Goal: Task Accomplishment & Management: Complete application form

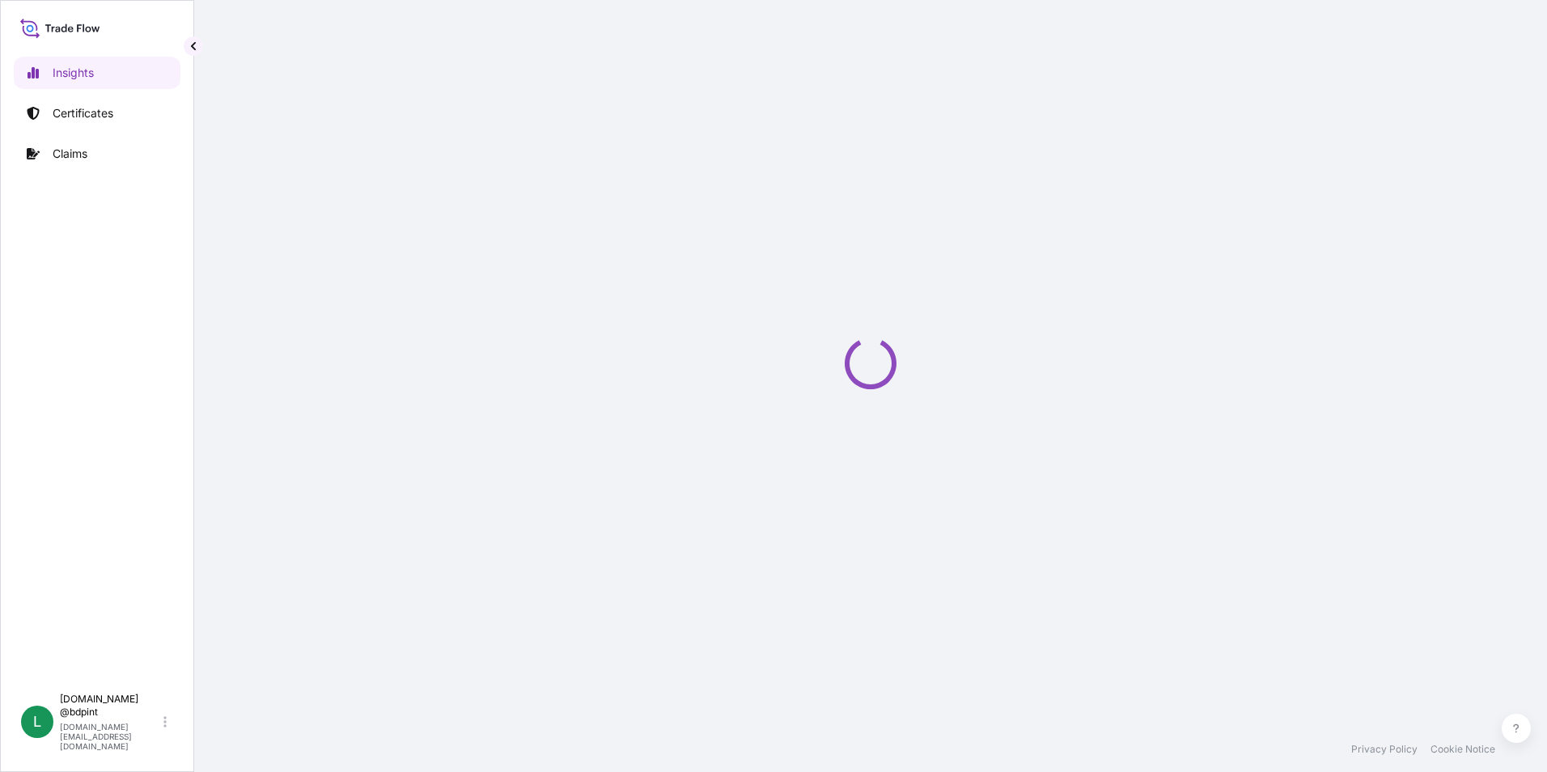
click at [70, 117] on p "Certificates" at bounding box center [83, 113] width 61 height 16
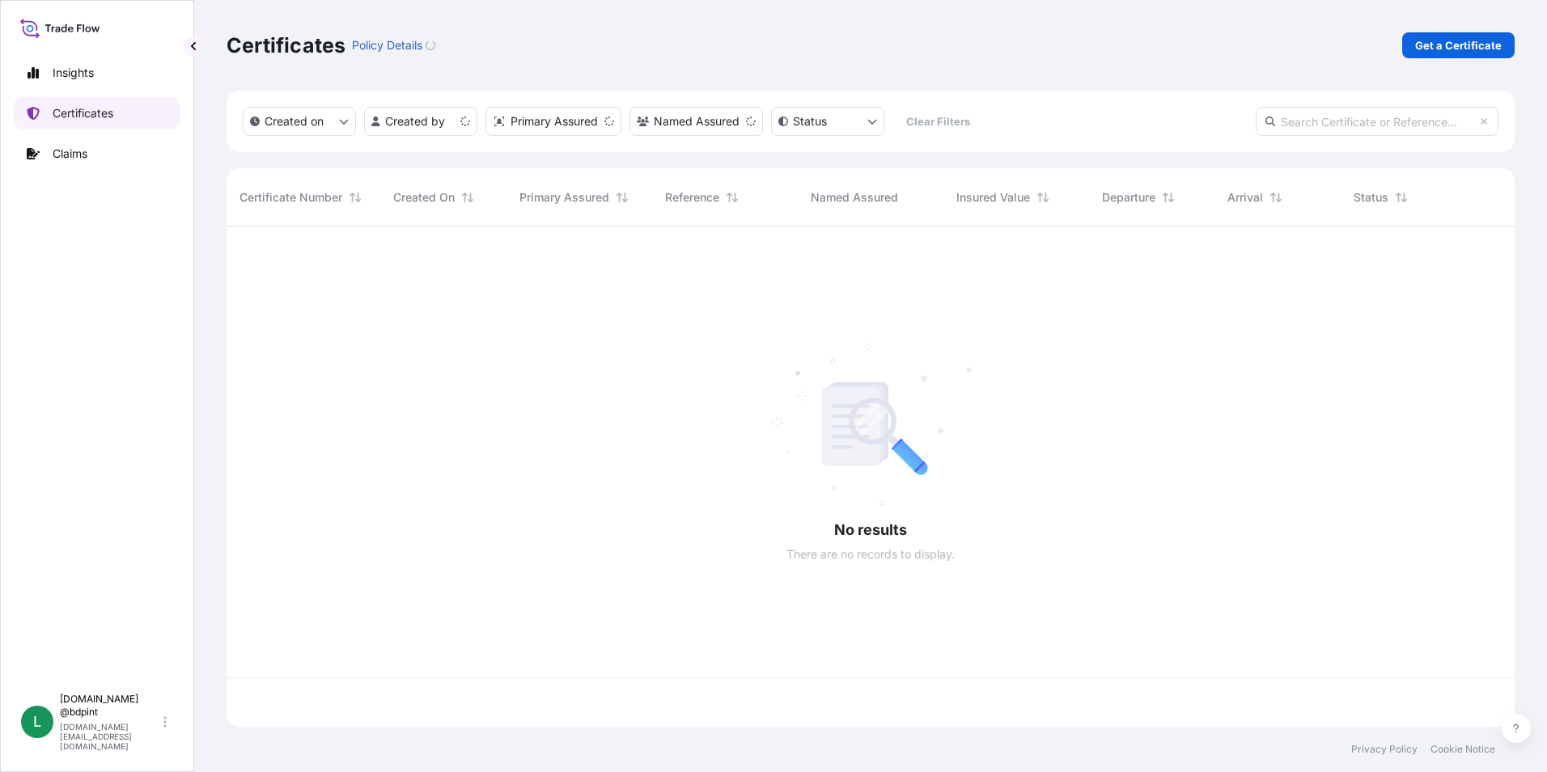
scroll to position [497, 1276]
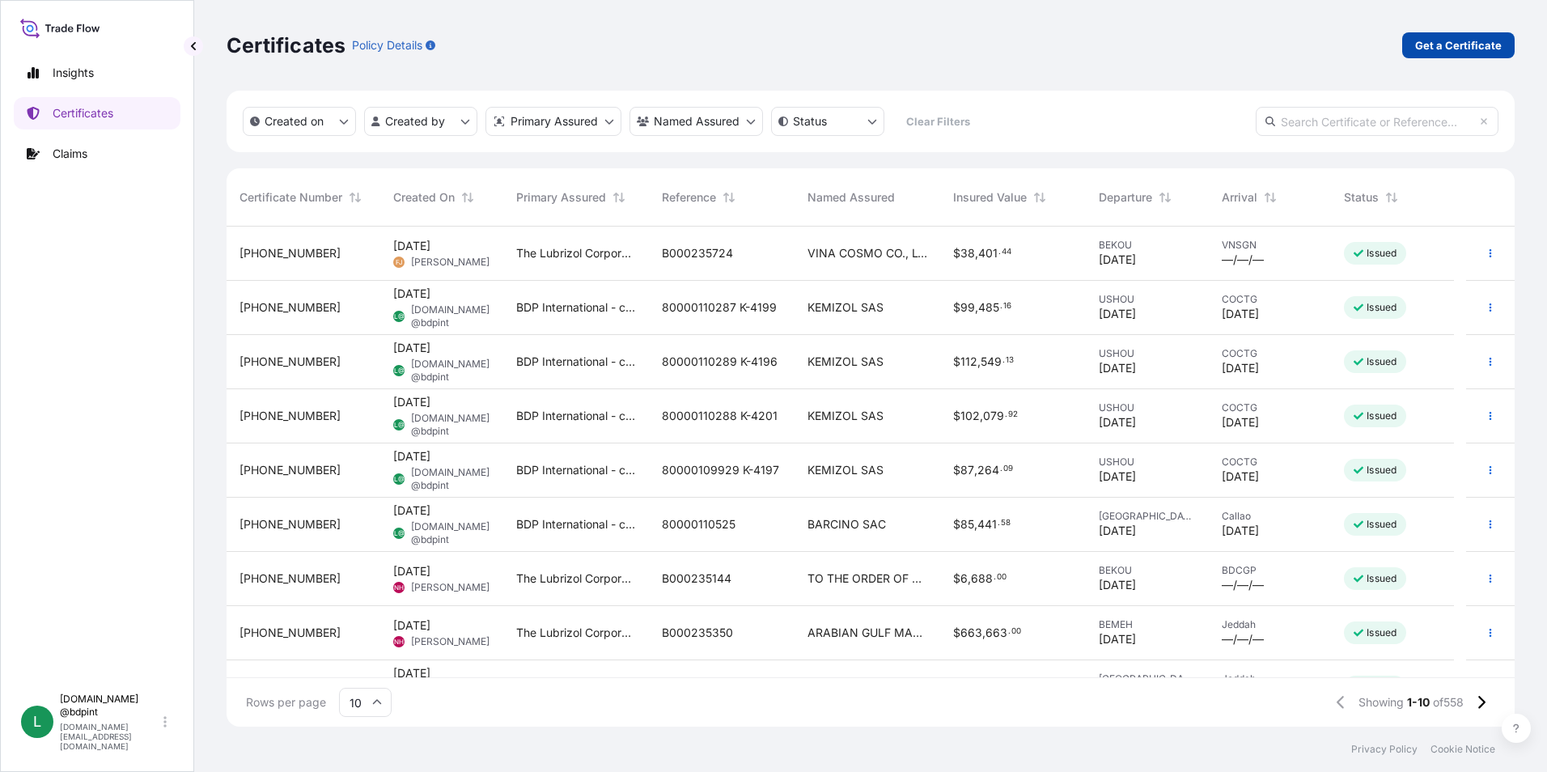
click at [1452, 45] on p "Get a Certificate" at bounding box center [1458, 45] width 87 height 16
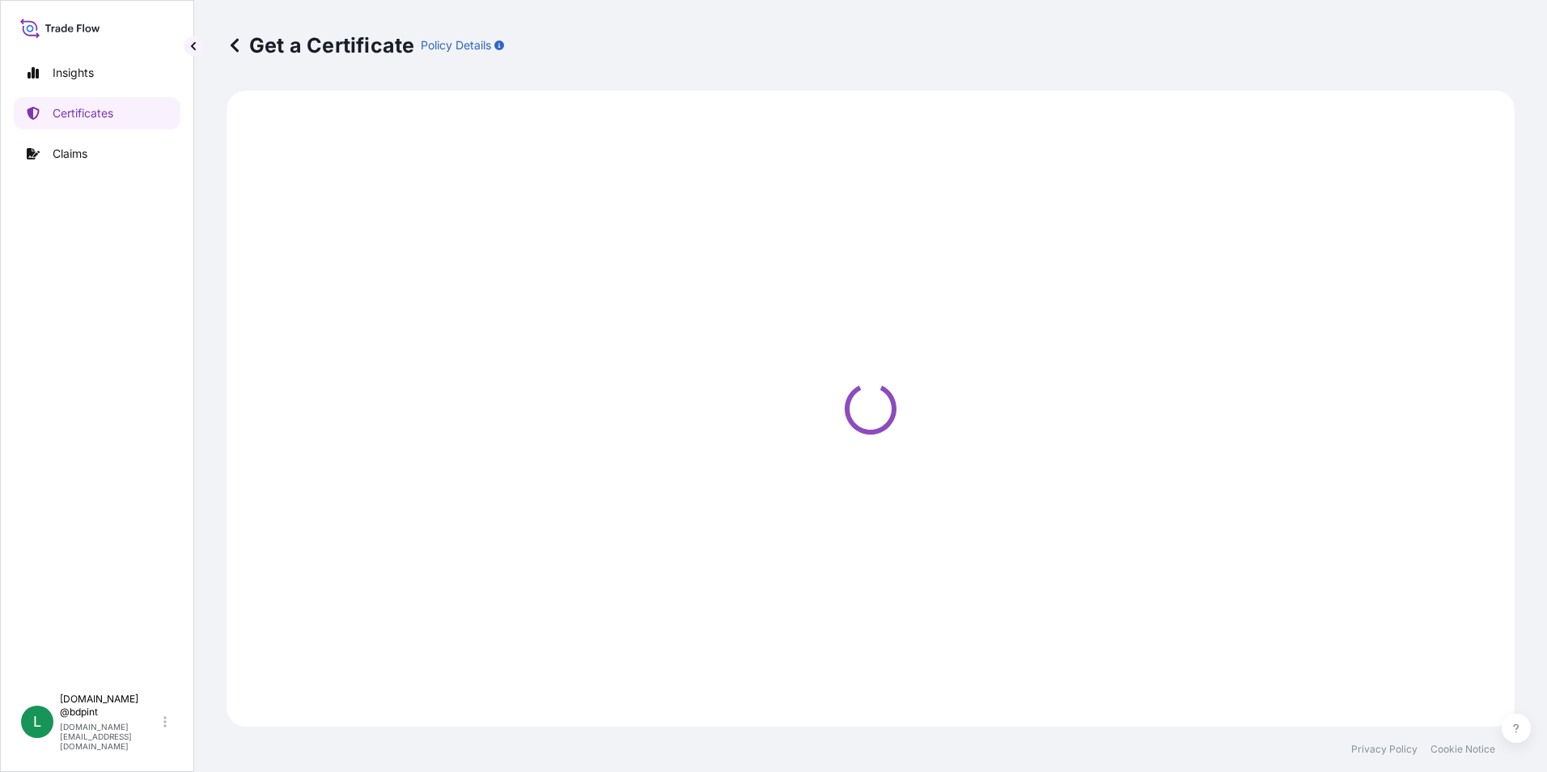
select select "Barge"
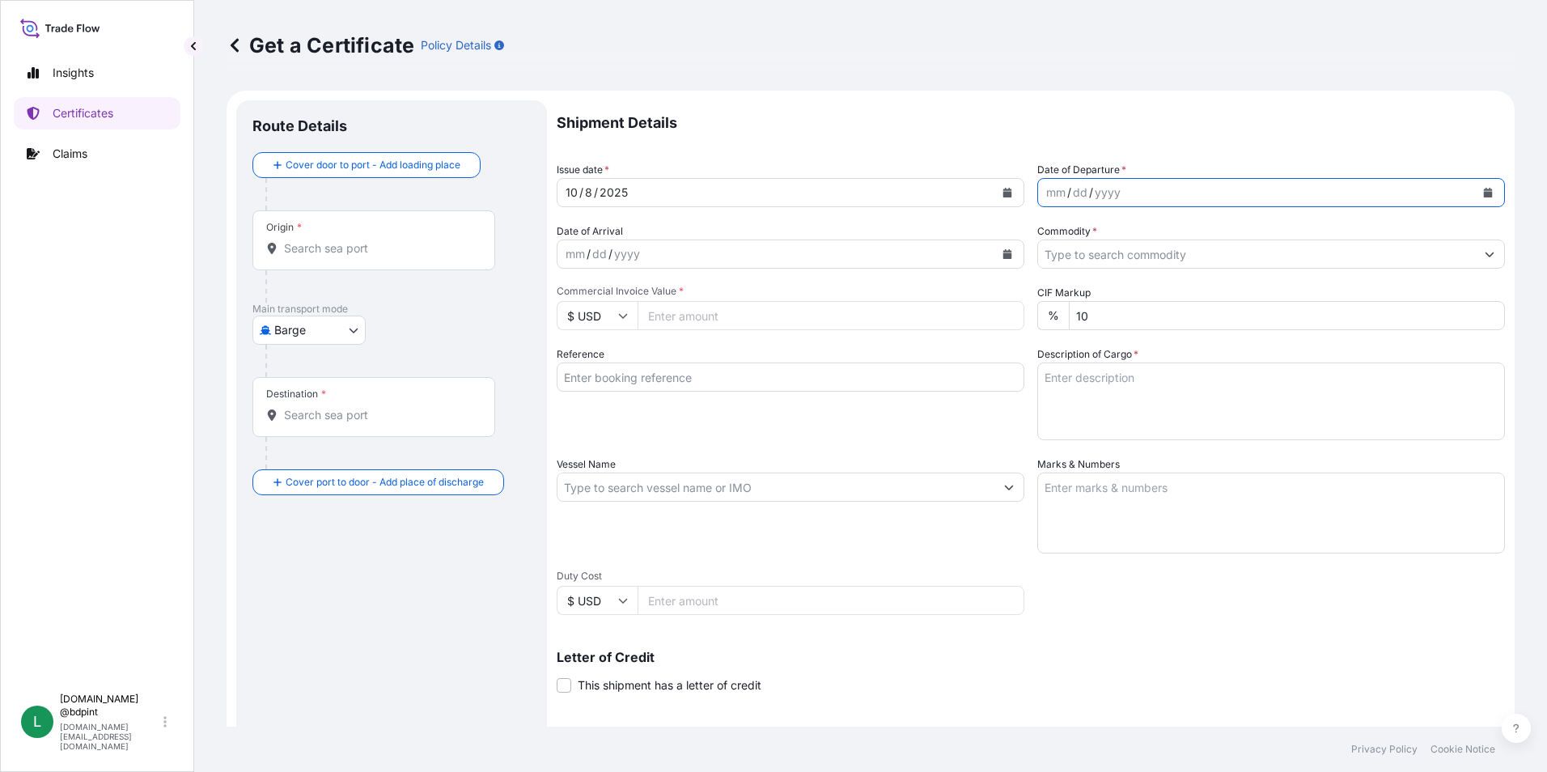
click at [1483, 191] on icon "Calendar" at bounding box center [1488, 193] width 10 height 10
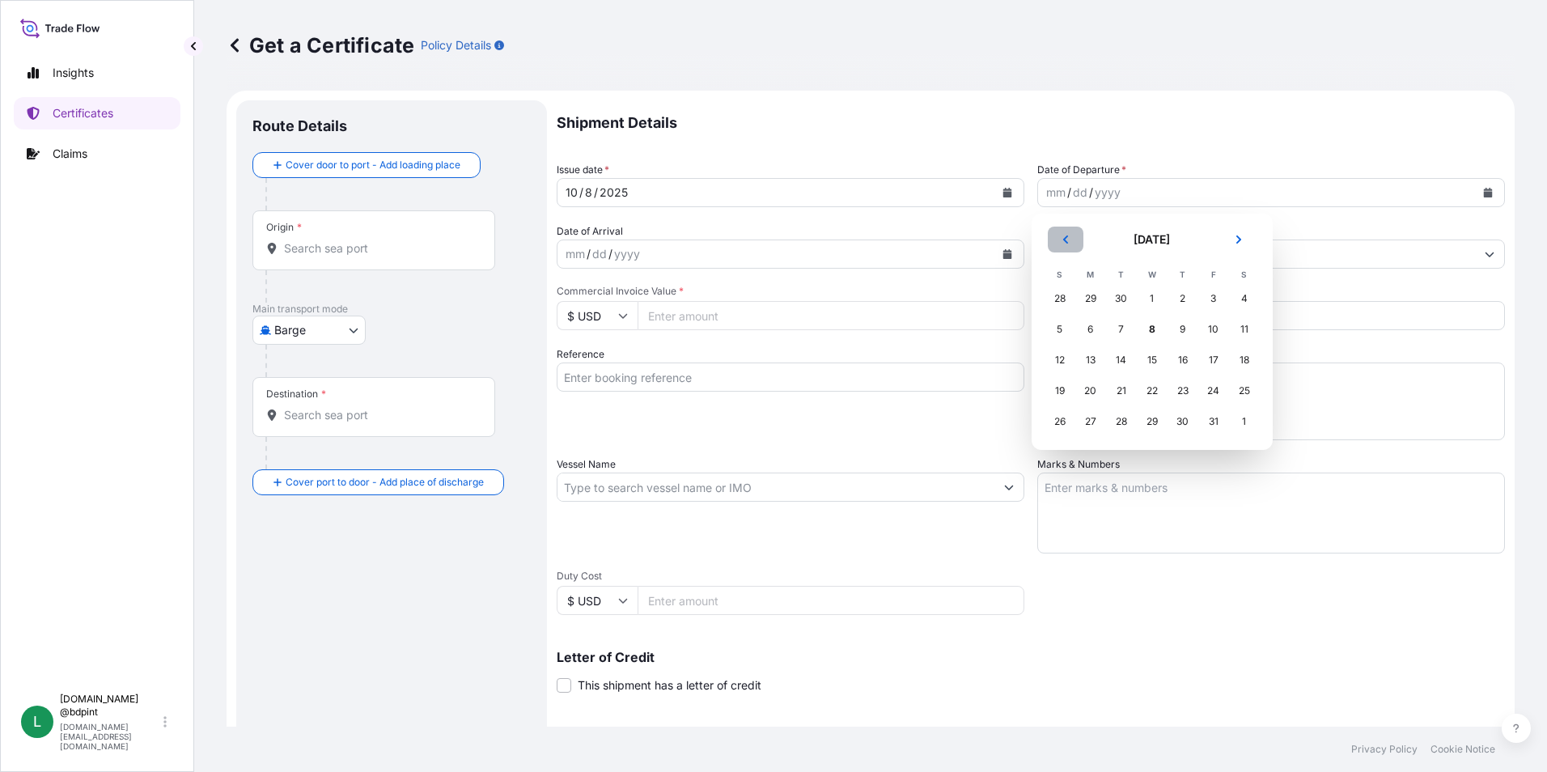
click at [1063, 240] on icon "Previous" at bounding box center [1064, 239] width 5 height 8
click at [1215, 392] on div "26" at bounding box center [1213, 390] width 29 height 29
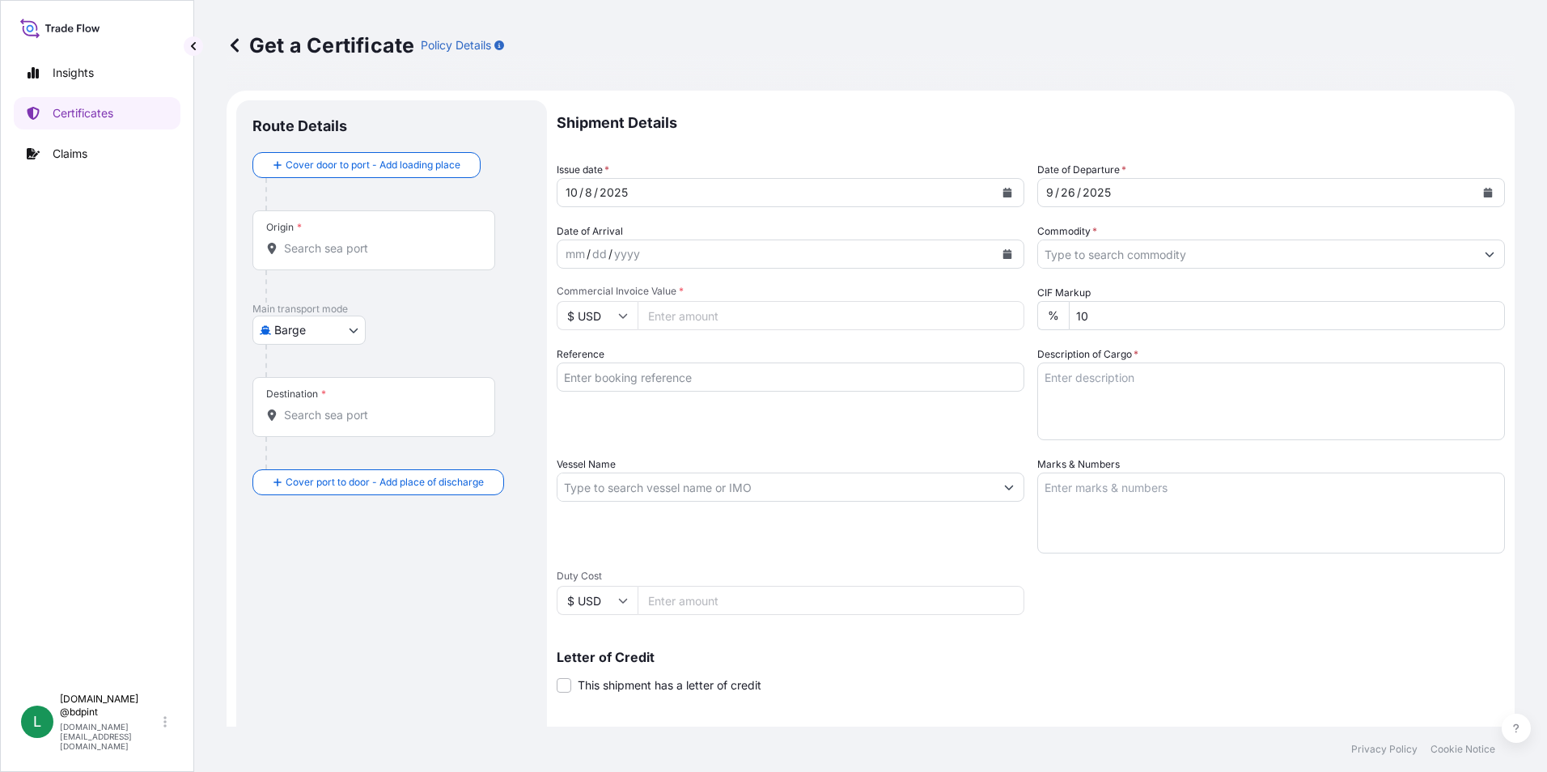
click at [1010, 257] on button "Calendar" at bounding box center [1007, 254] width 26 height 26
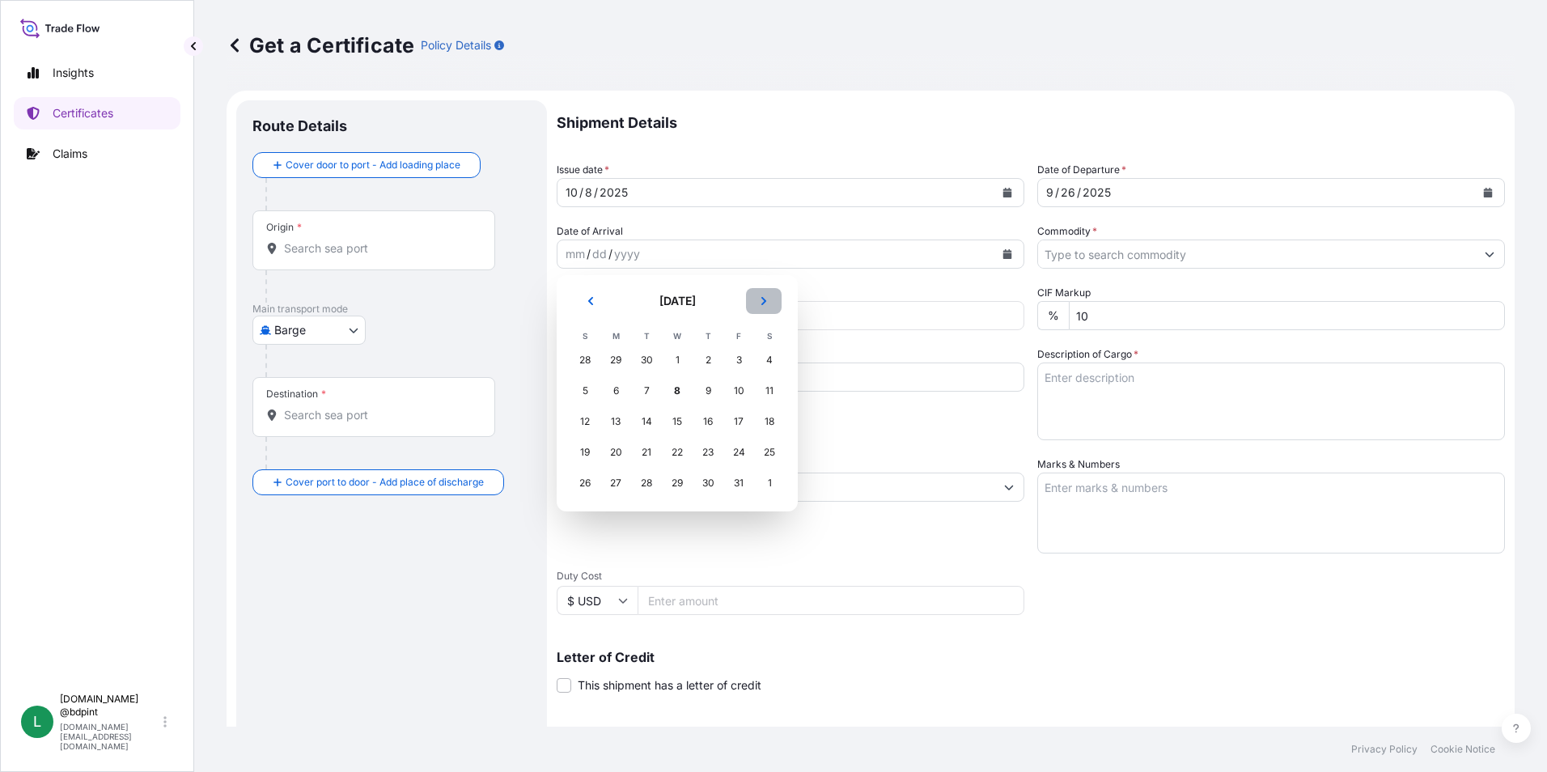
click at [766, 300] on icon "Next" at bounding box center [764, 301] width 10 height 10
click at [714, 424] on div "13" at bounding box center [707, 421] width 29 height 29
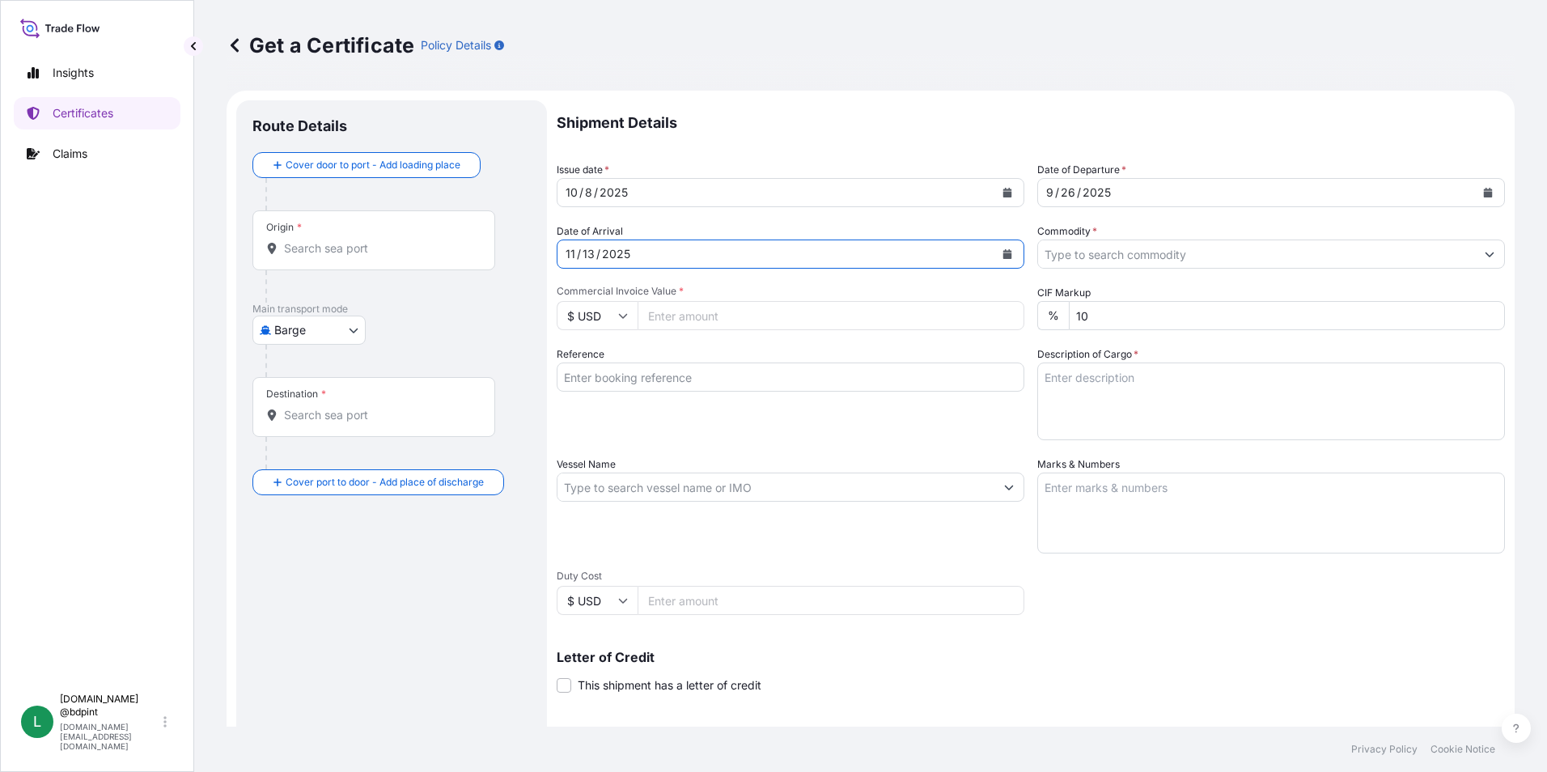
click at [1134, 256] on input "Commodity *" at bounding box center [1256, 254] width 437 height 29
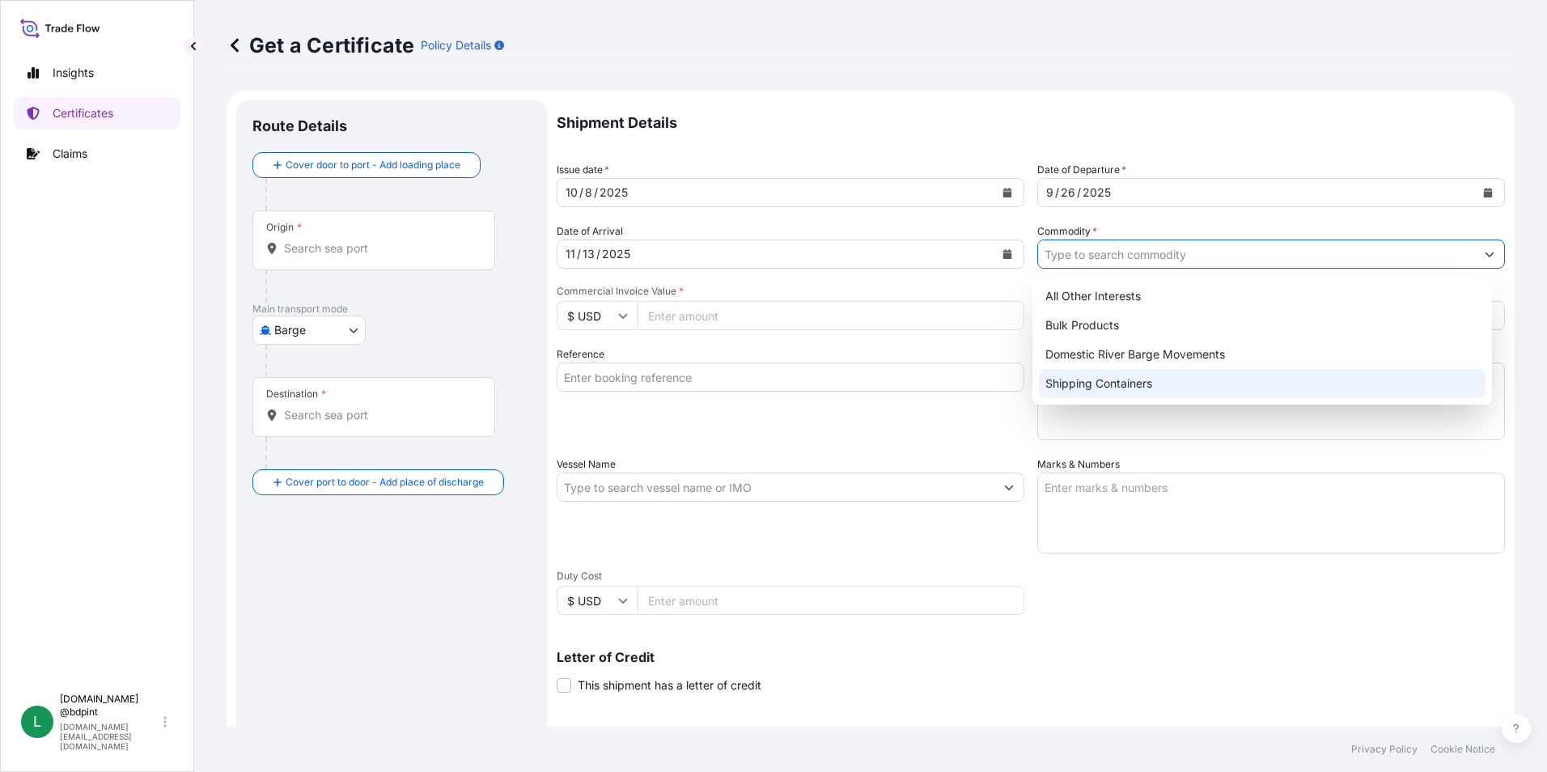
click at [1079, 379] on div "Shipping Containers" at bounding box center [1262, 383] width 447 height 29
type input "Shipping Containers"
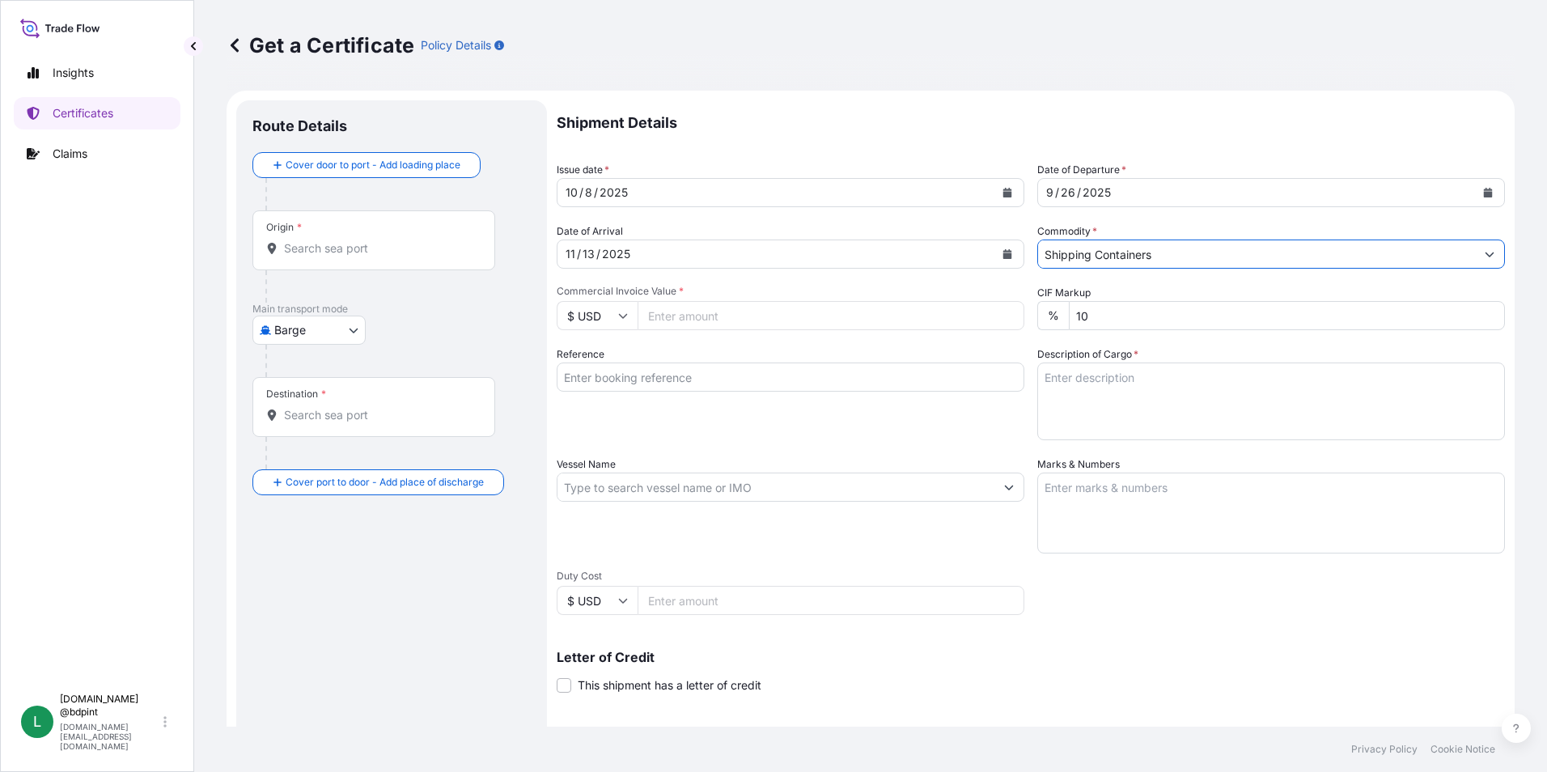
click at [724, 317] on input "Commercial Invoice Value *" at bounding box center [831, 315] width 387 height 29
click at [682, 308] on input "Commercial Invoice Value *" at bounding box center [831, 315] width 387 height 29
type input "134843.25"
click at [611, 375] on input "Reference" at bounding box center [791, 376] width 468 height 29
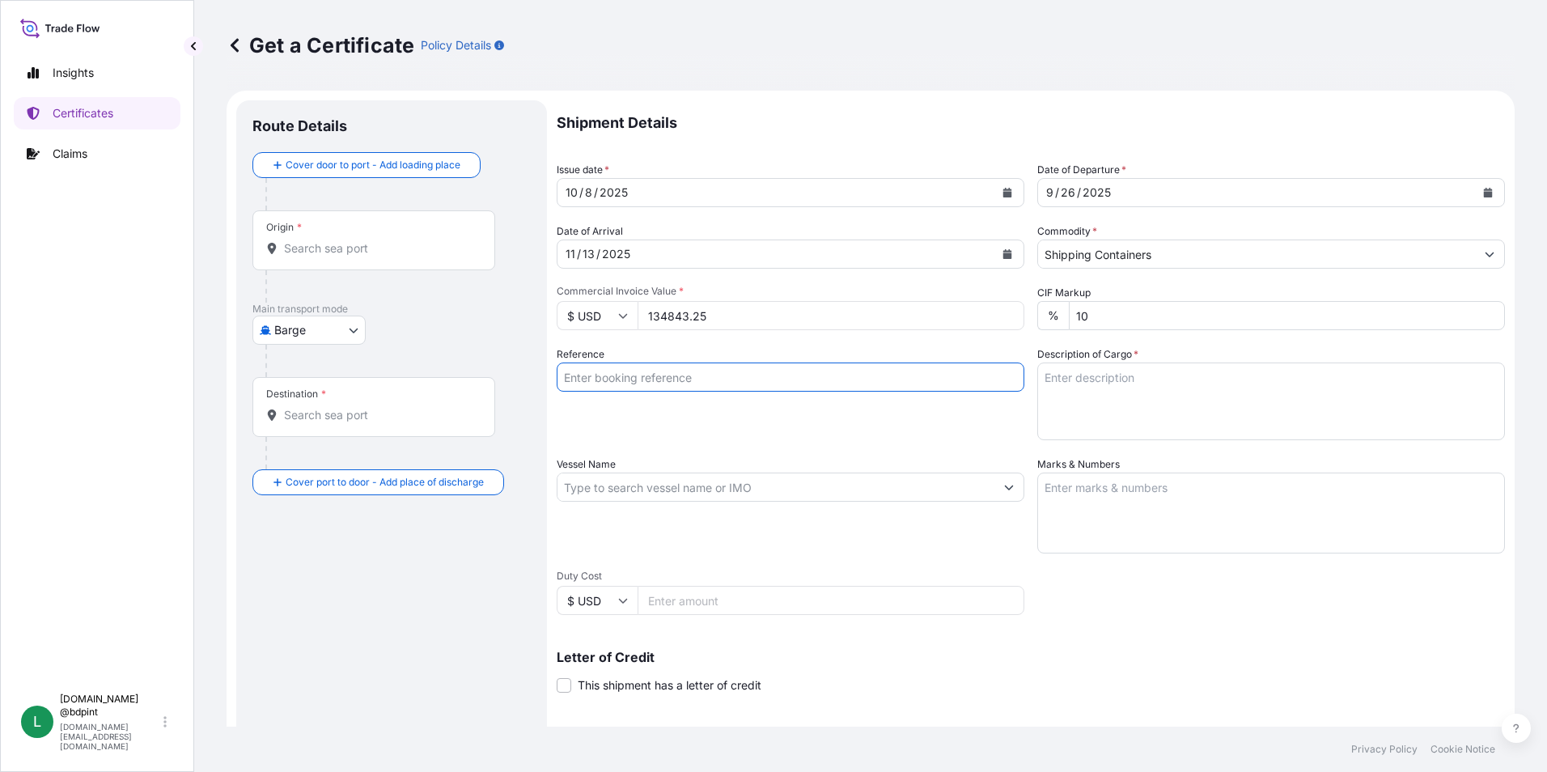
paste input "80000110711"
click at [682, 377] on input "80000110711" at bounding box center [791, 376] width 468 height 29
paste input "LZLUSA-QALCO-20250818A"
type input "80000110711 LZLUSA-QALCO-20250818A"
click at [1083, 384] on textarea "Description of Cargo *" at bounding box center [1271, 401] width 468 height 78
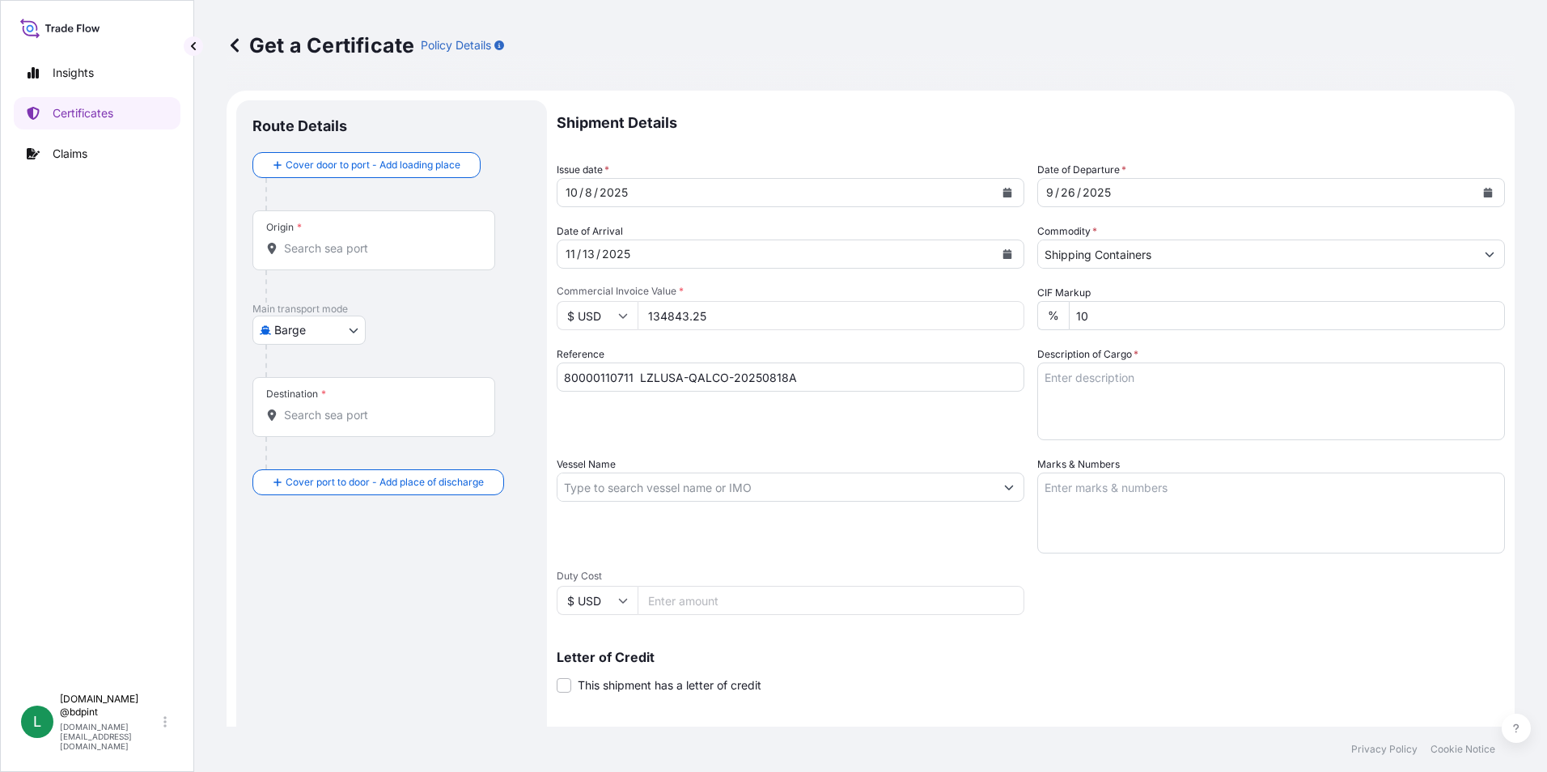
paste textarea "AD1481 PV1510\"
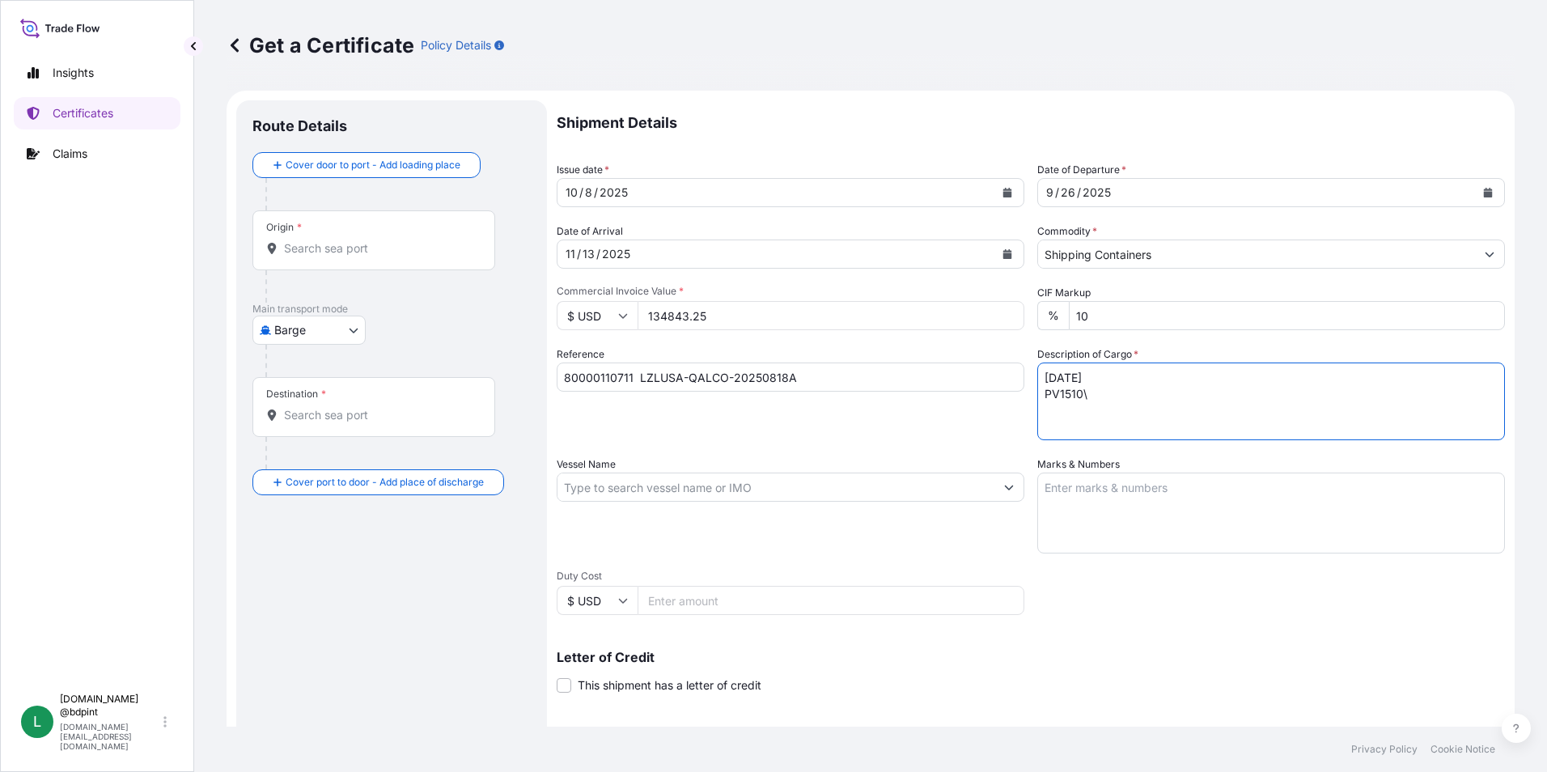
click at [1095, 405] on textarea "AD1481 PV1510\" at bounding box center [1271, 401] width 468 height 78
paste textarea "ADDITIVES FOR LUBRICATING OIL"
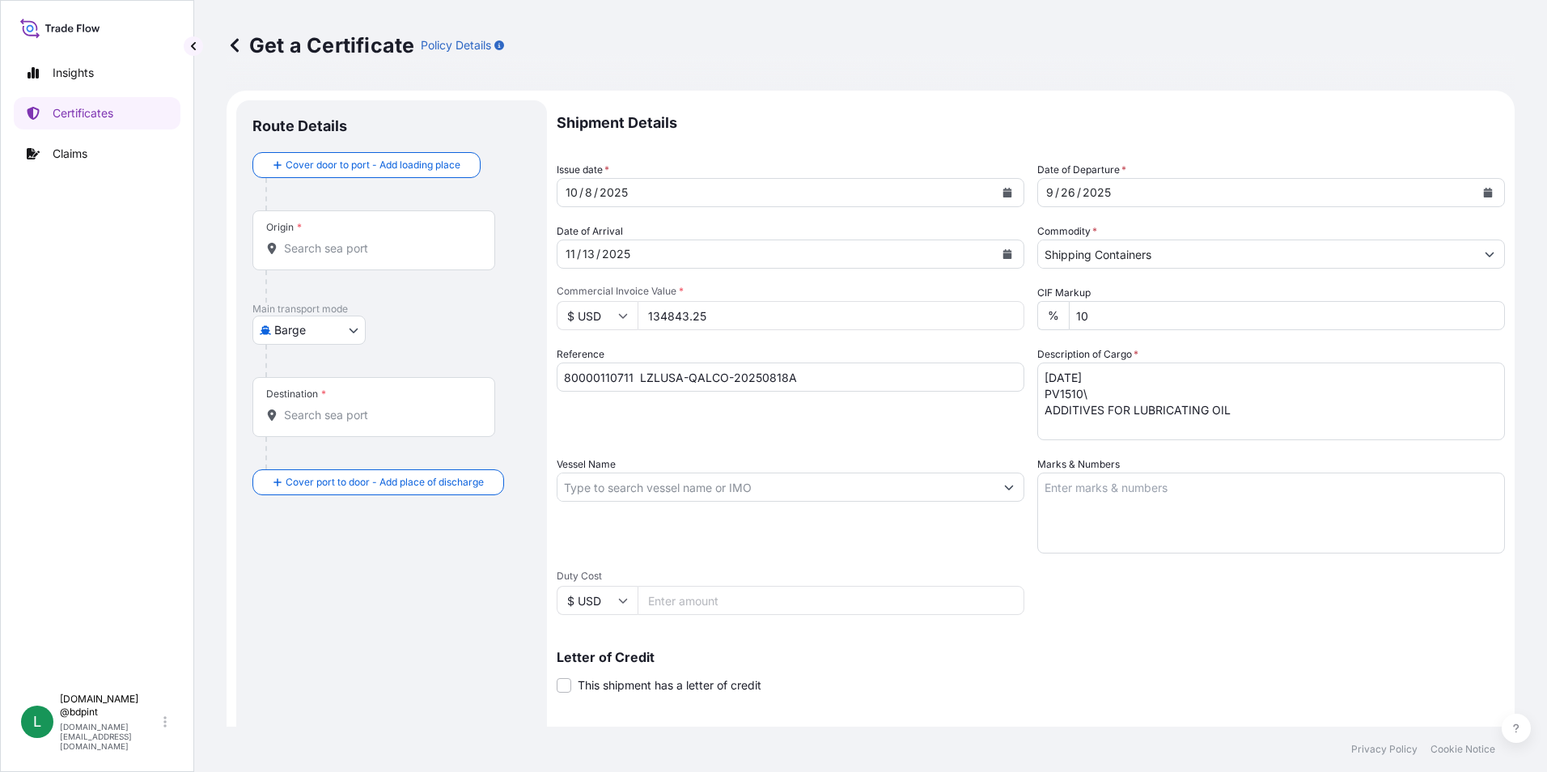
click at [1244, 409] on textarea "AD1481 PV1510\ ADDITIVES FOR LUBRICATING OIL" at bounding box center [1271, 401] width 468 height 78
type textarea "AD1481 PV1510\ ADDITIVES FOR LUBRICATING OIL 2 tanks"
click at [773, 481] on input "Vessel Name" at bounding box center [775, 487] width 437 height 29
paste input "MSC MAUREEN"
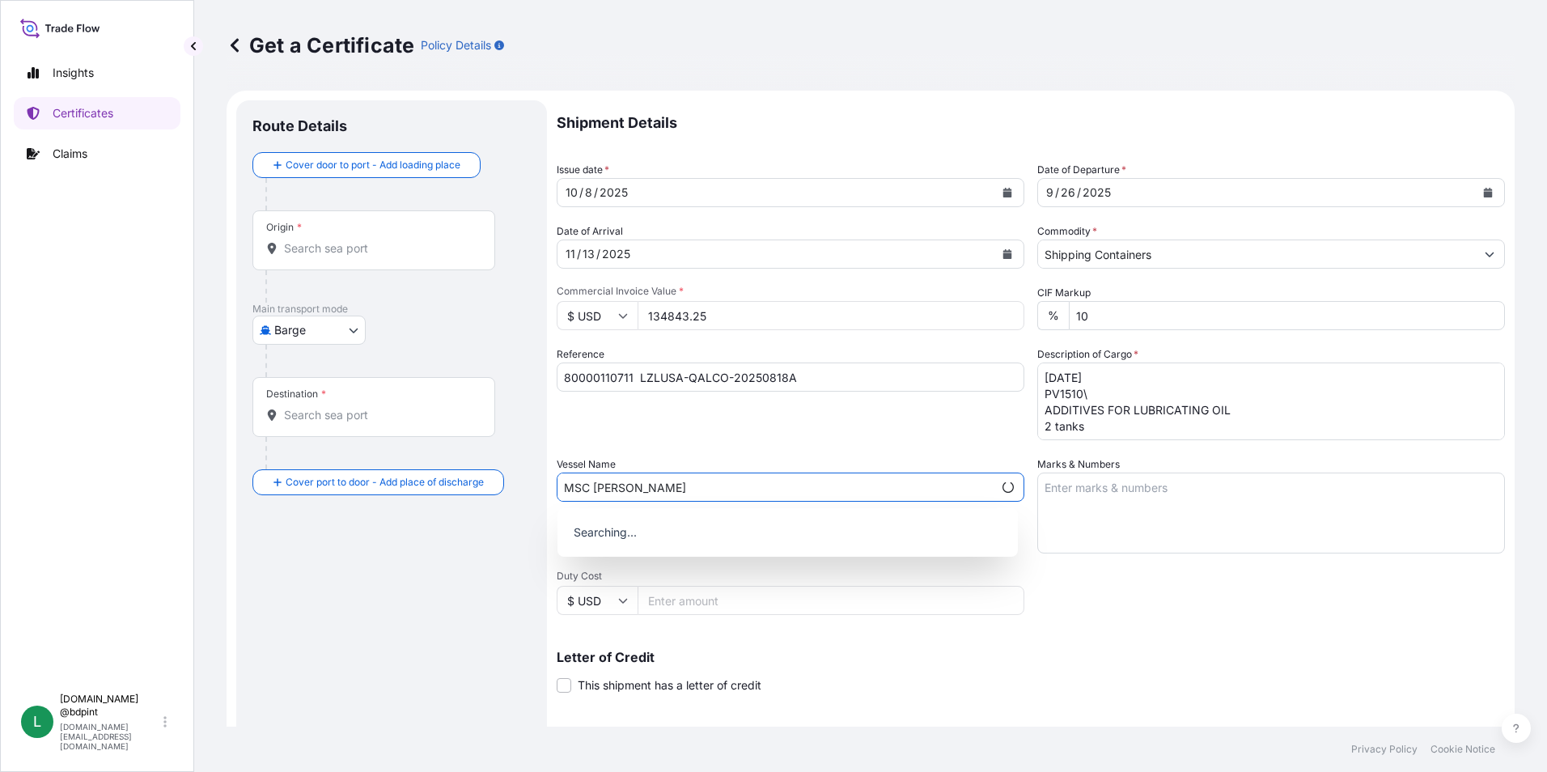
type input "MSC MAUREEN"
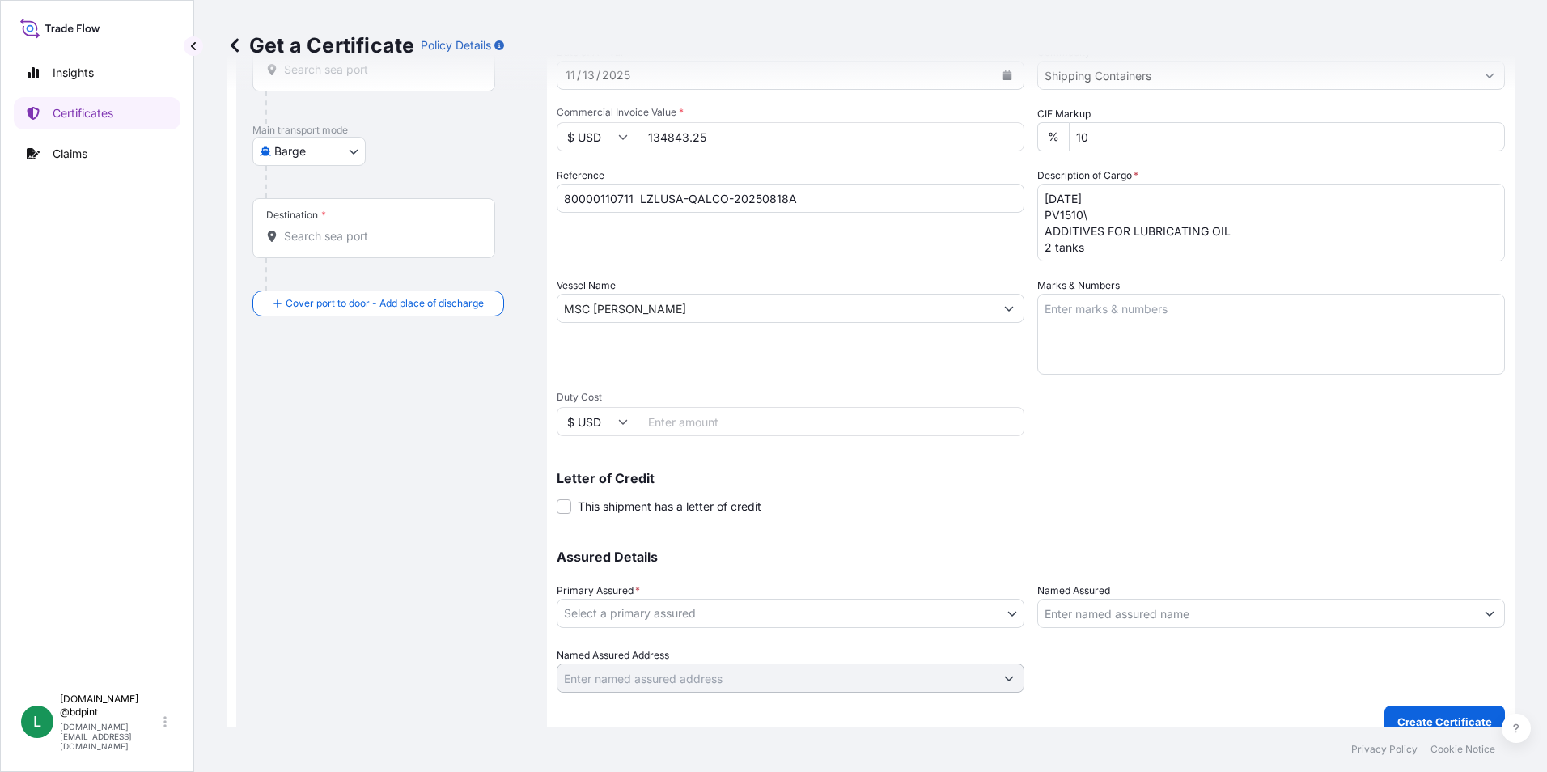
scroll to position [200, 0]
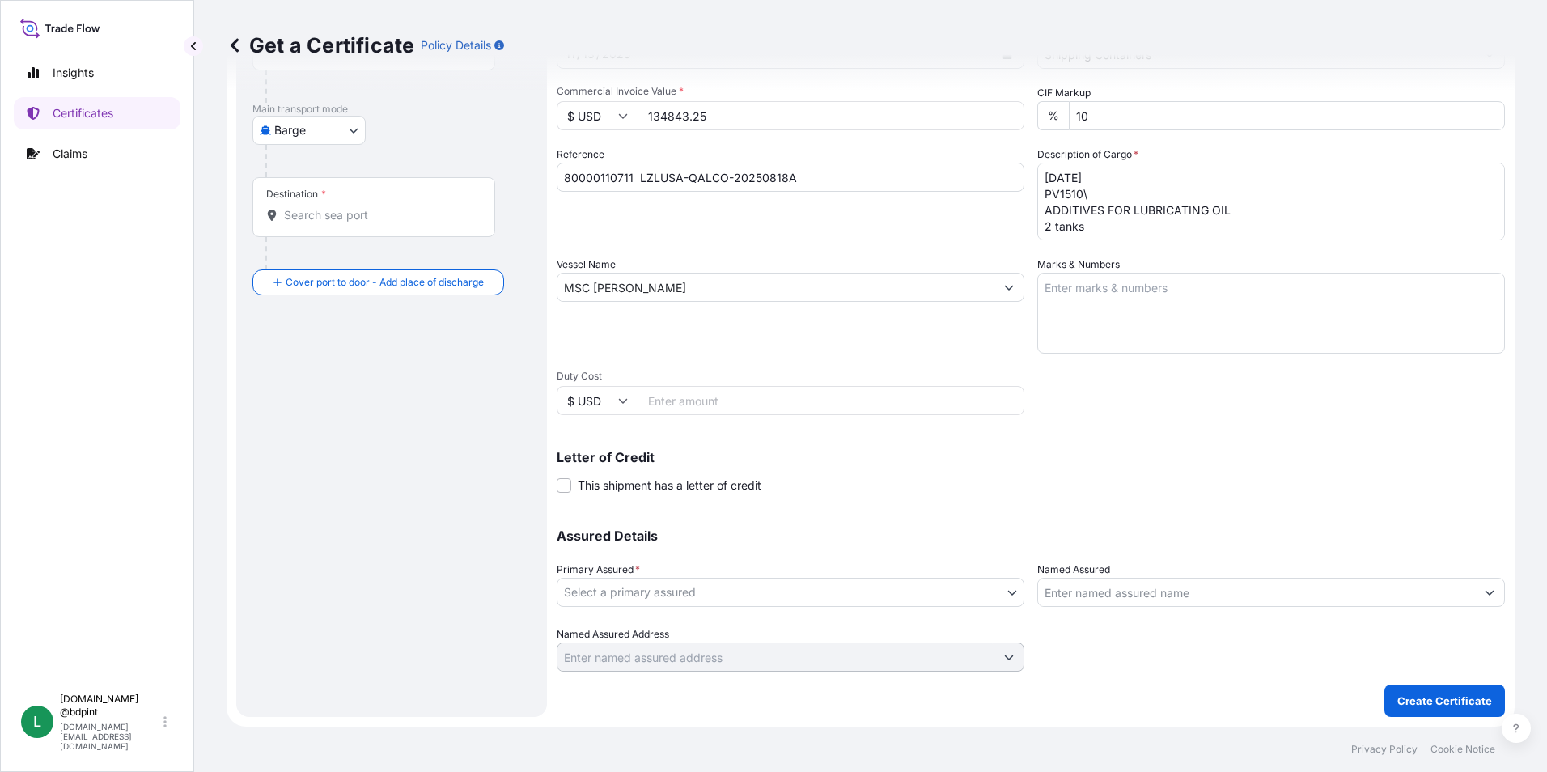
click at [1131, 316] on textarea "Marks & Numbers" at bounding box center [1271, 313] width 468 height 81
paste textarea "PO# LZLUSA-QALCO- 20250818A CONSIGNEE: QATAR LUBRICANTS COMPANY CONSIGNEE PO : …"
type textarea "PO# LZLUSA-QALCO- 20250818A CONSIGNEE: QATAR LUBRICANTS COMPANY CONSIGNEE PO : …"
click at [1121, 426] on div "Shipment Details Issue date * 10 / 8 / 2025 Date of Departure * 9 / 26 / 2025 D…" at bounding box center [1031, 285] width 948 height 771
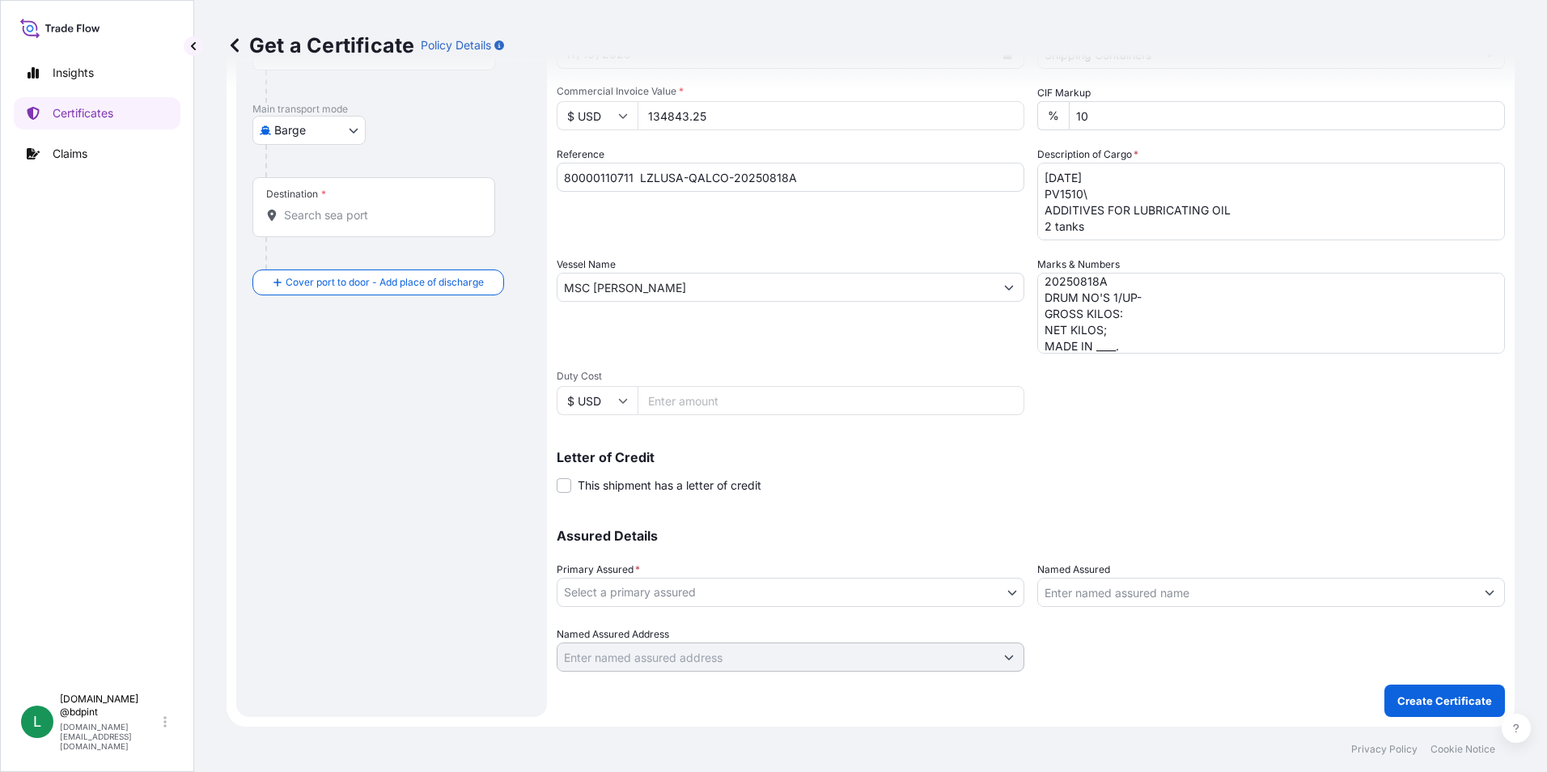
click at [766, 587] on body "0 options available. Insights Certificates Claims L lubrizol.docs @bdpint lubri…" at bounding box center [773, 386] width 1547 height 772
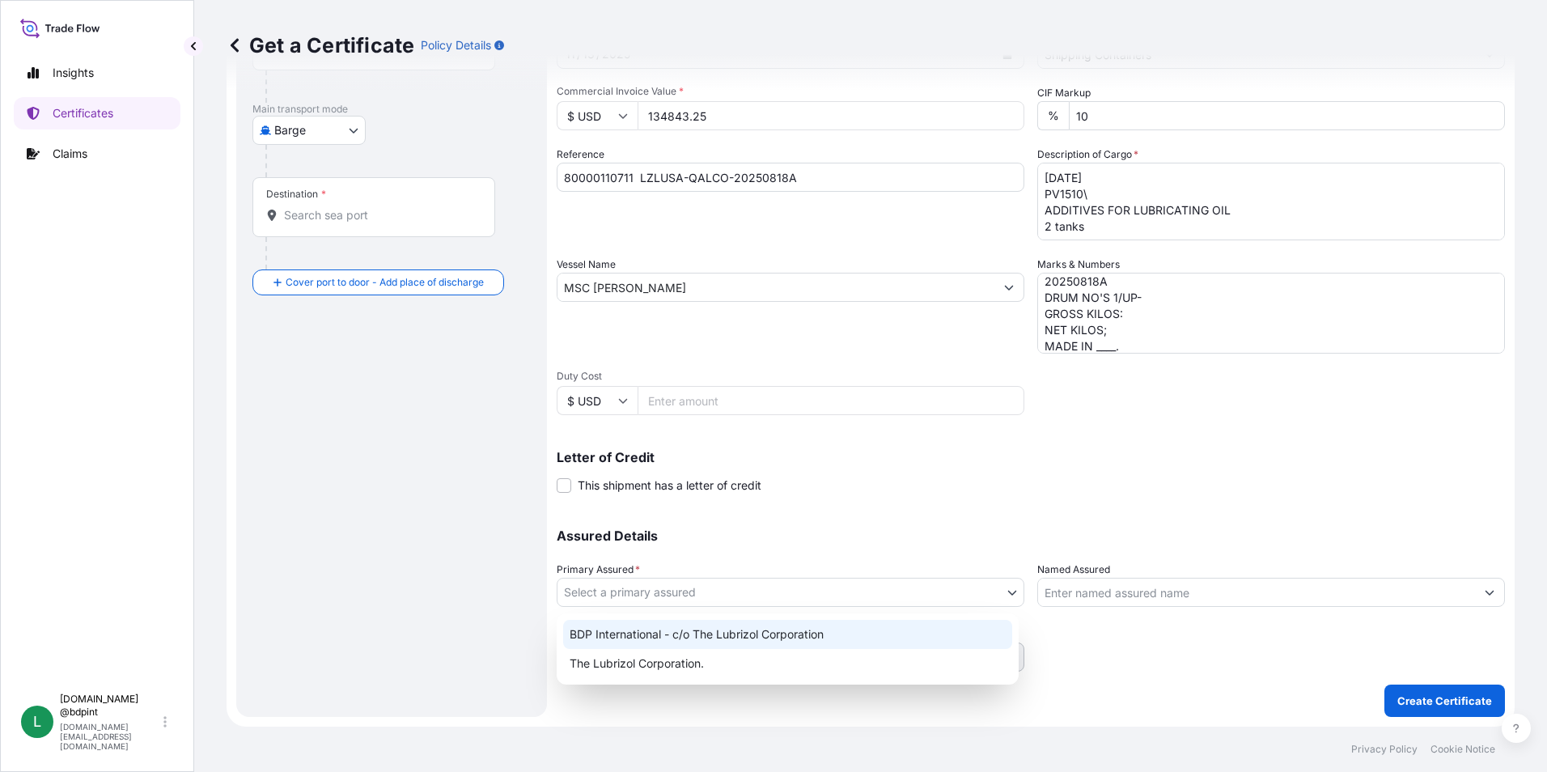
click at [757, 631] on div "BDP International - c/o The Lubrizol Corporation" at bounding box center [787, 634] width 449 height 29
select select "31972"
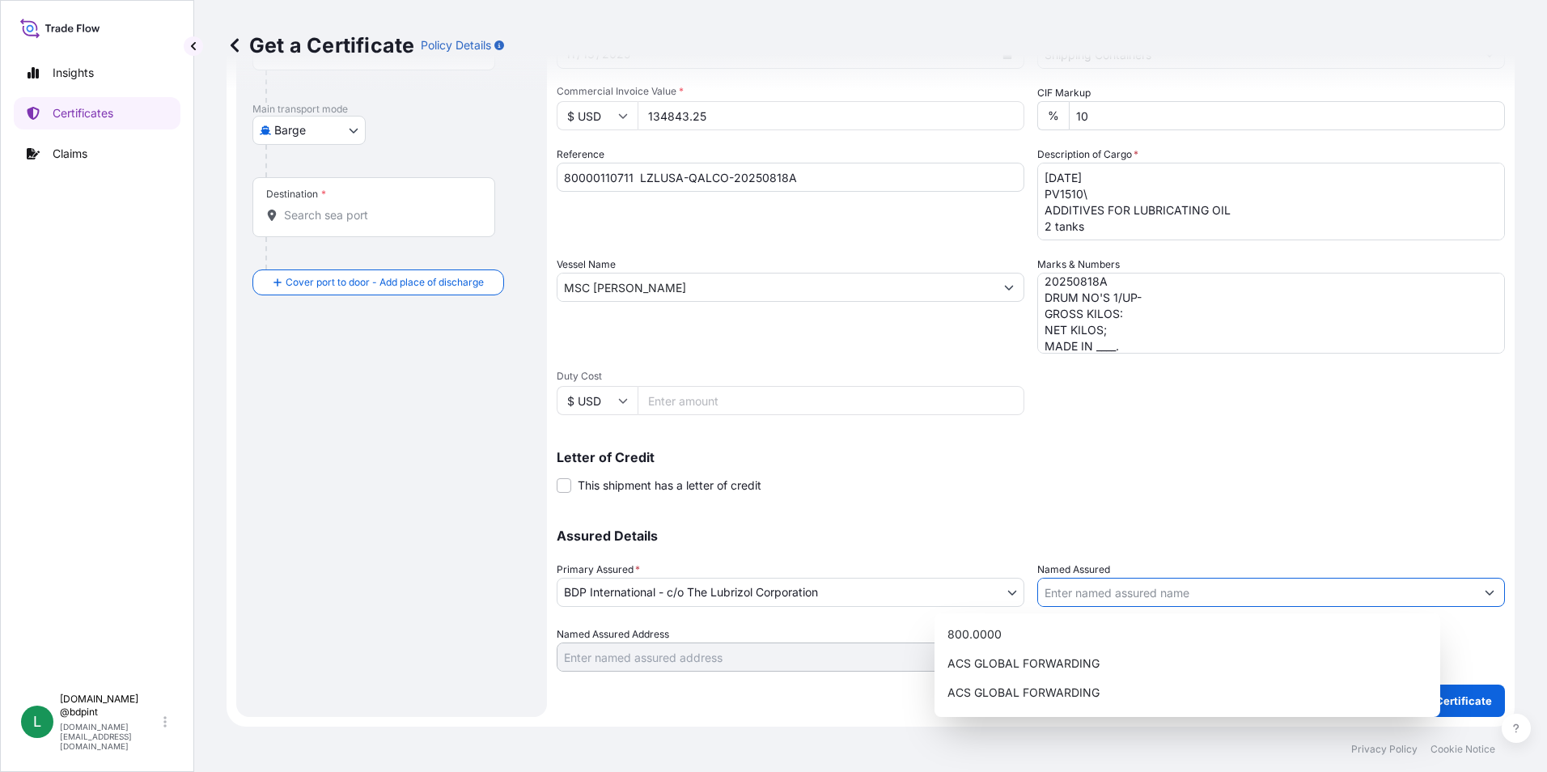
click at [1186, 583] on input "Named Assured" at bounding box center [1256, 592] width 437 height 29
paste input "QATAR LUBRICANTS COMPANY"
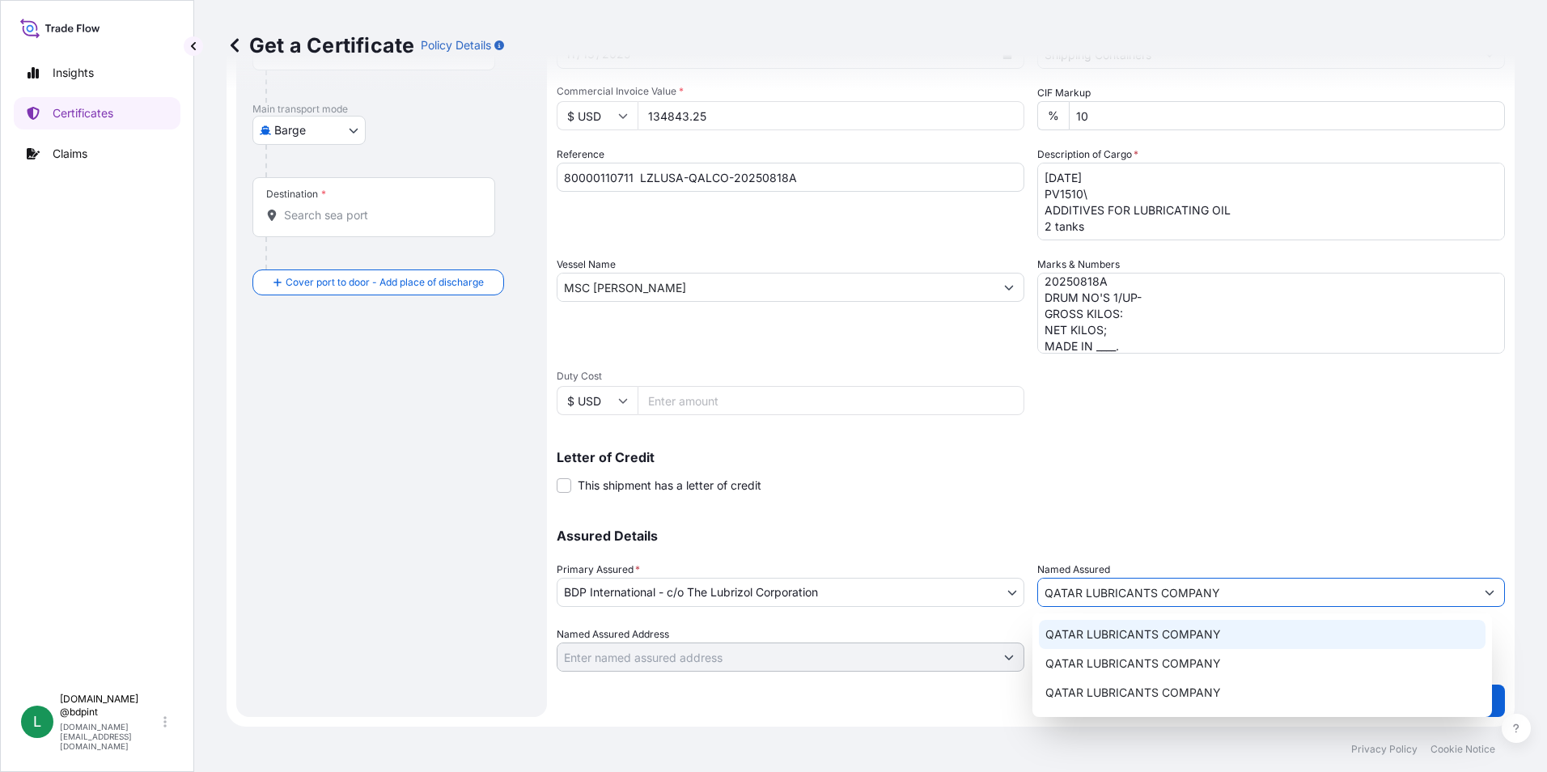
click at [1168, 636] on span "QATAR LUBRICANTS COMPANY" at bounding box center [1133, 634] width 176 height 16
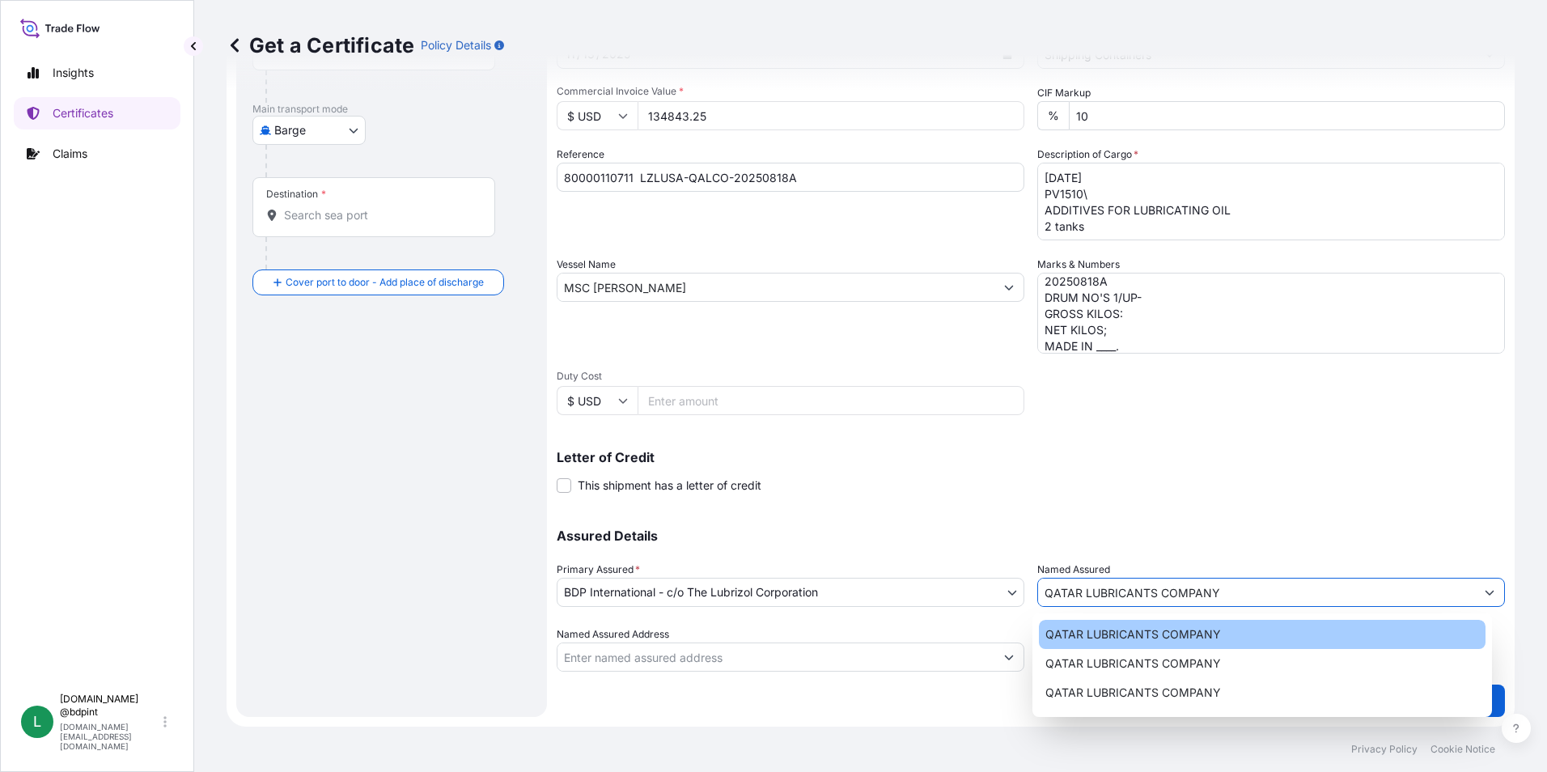
type input "QATAR LUBRICANTS COMPANY"
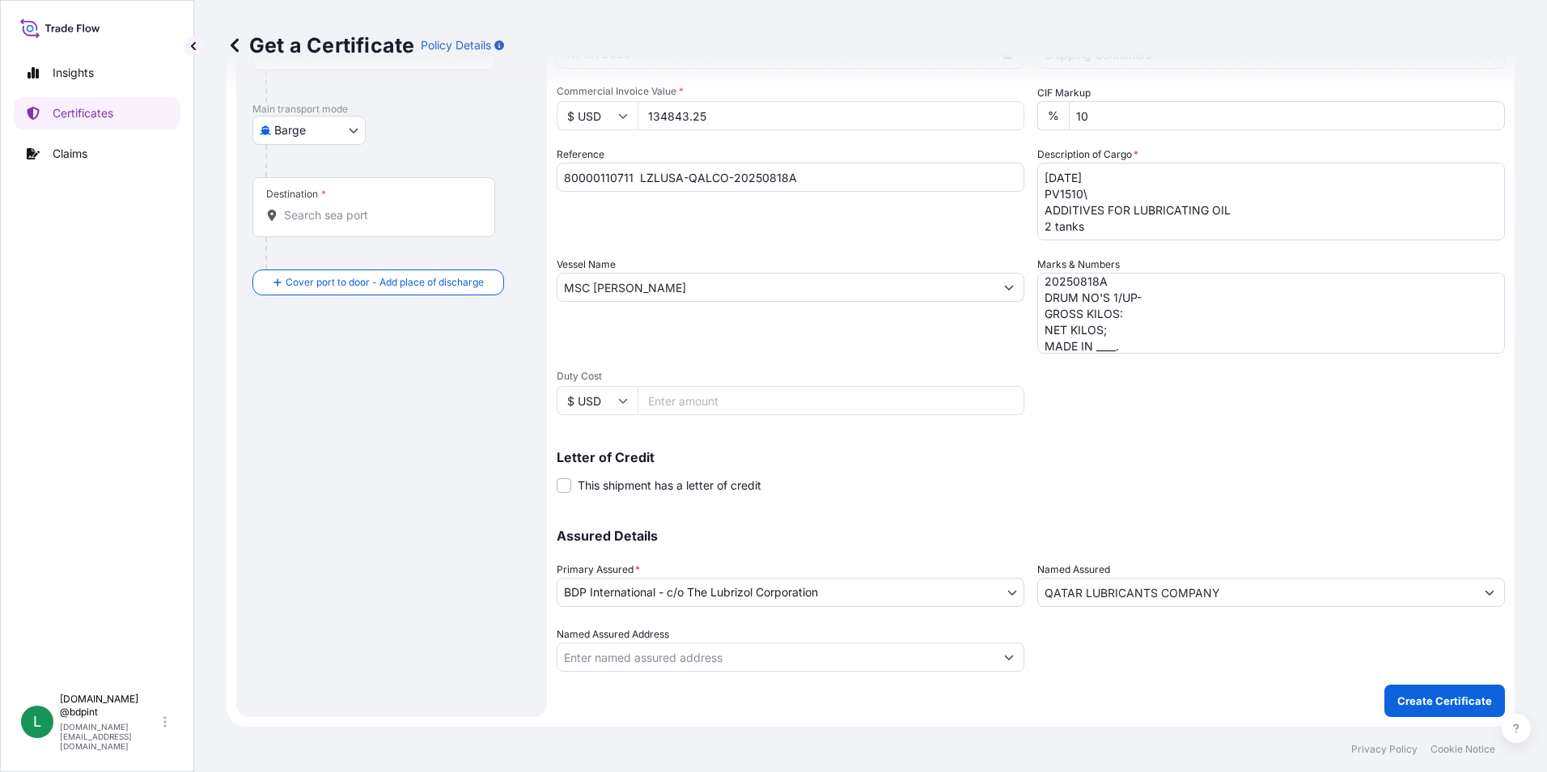
click at [1170, 525] on div "Assured Details Primary Assured * BDP International - c/o The Lubrizol Corporat…" at bounding box center [1031, 591] width 948 height 162
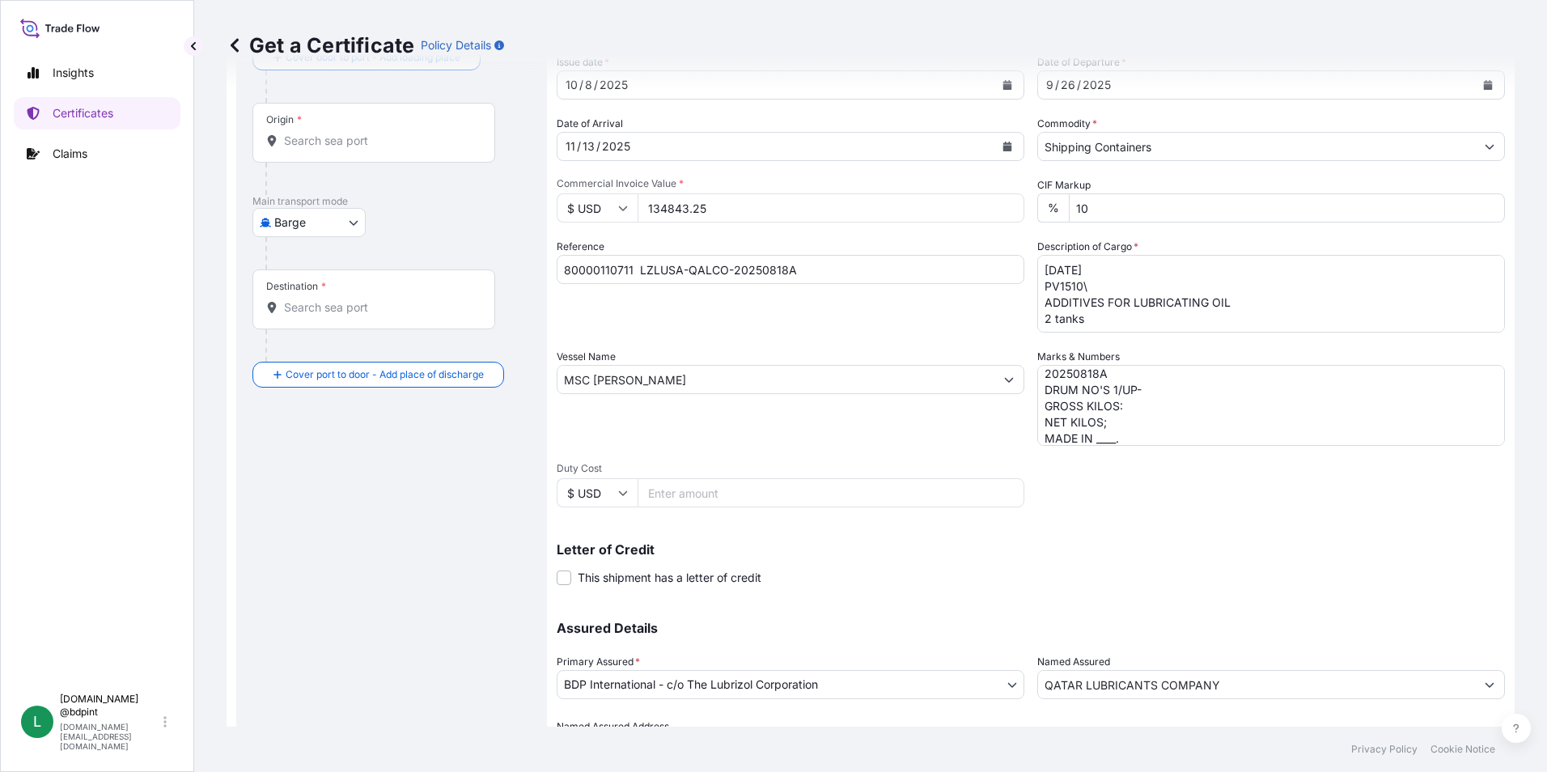
scroll to position [0, 0]
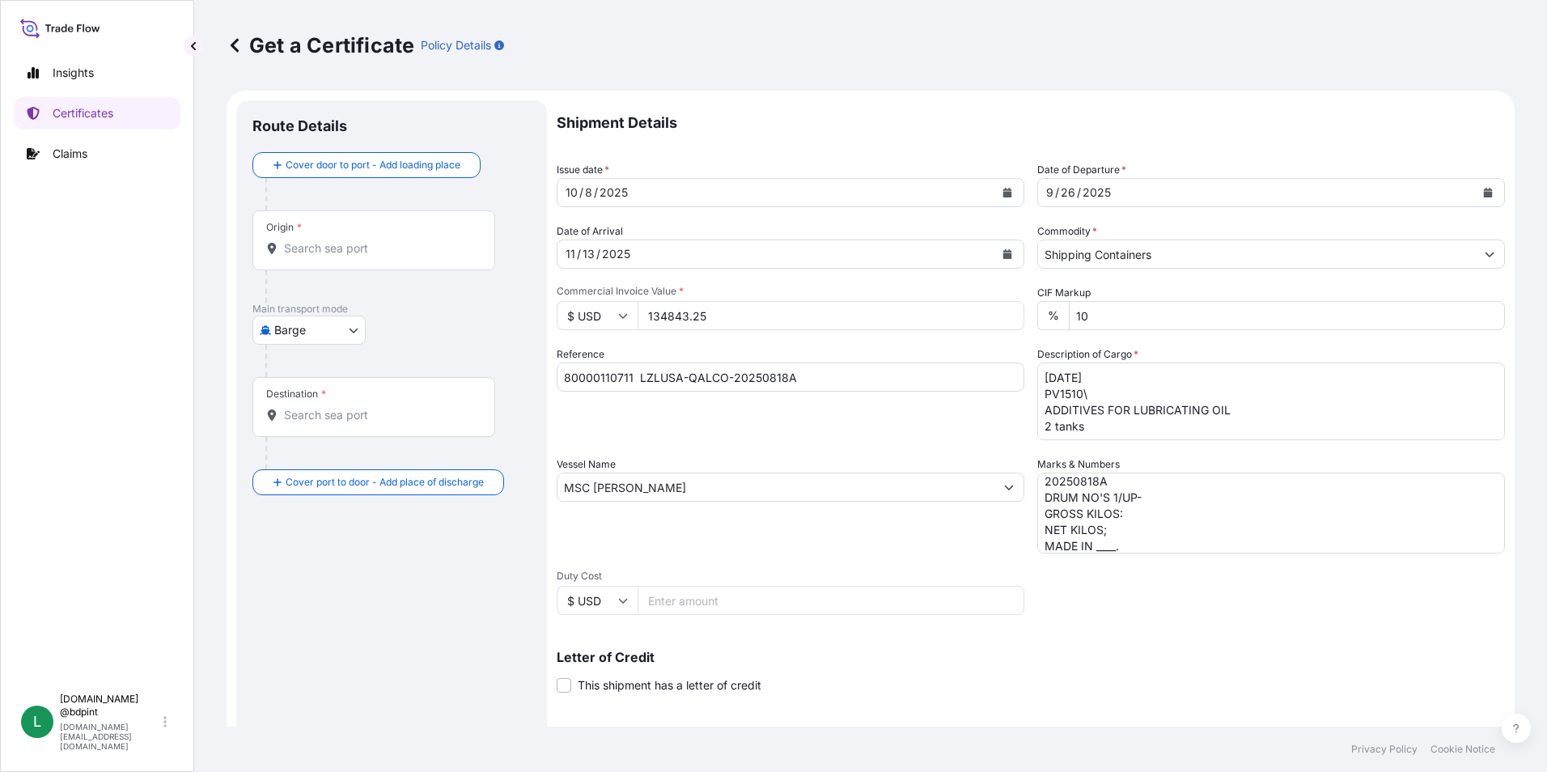
click at [321, 329] on body "15 options available. 0 options available. 6 options available. Insights Certif…" at bounding box center [773, 386] width 1547 height 772
click at [313, 519] on span "Ocean Vessel" at bounding box center [319, 518] width 72 height 16
select select "Ocean Vessel"
click at [379, 265] on div "Origin *" at bounding box center [373, 247] width 243 height 60
click at [379, 263] on input "Origin *" at bounding box center [379, 255] width 191 height 16
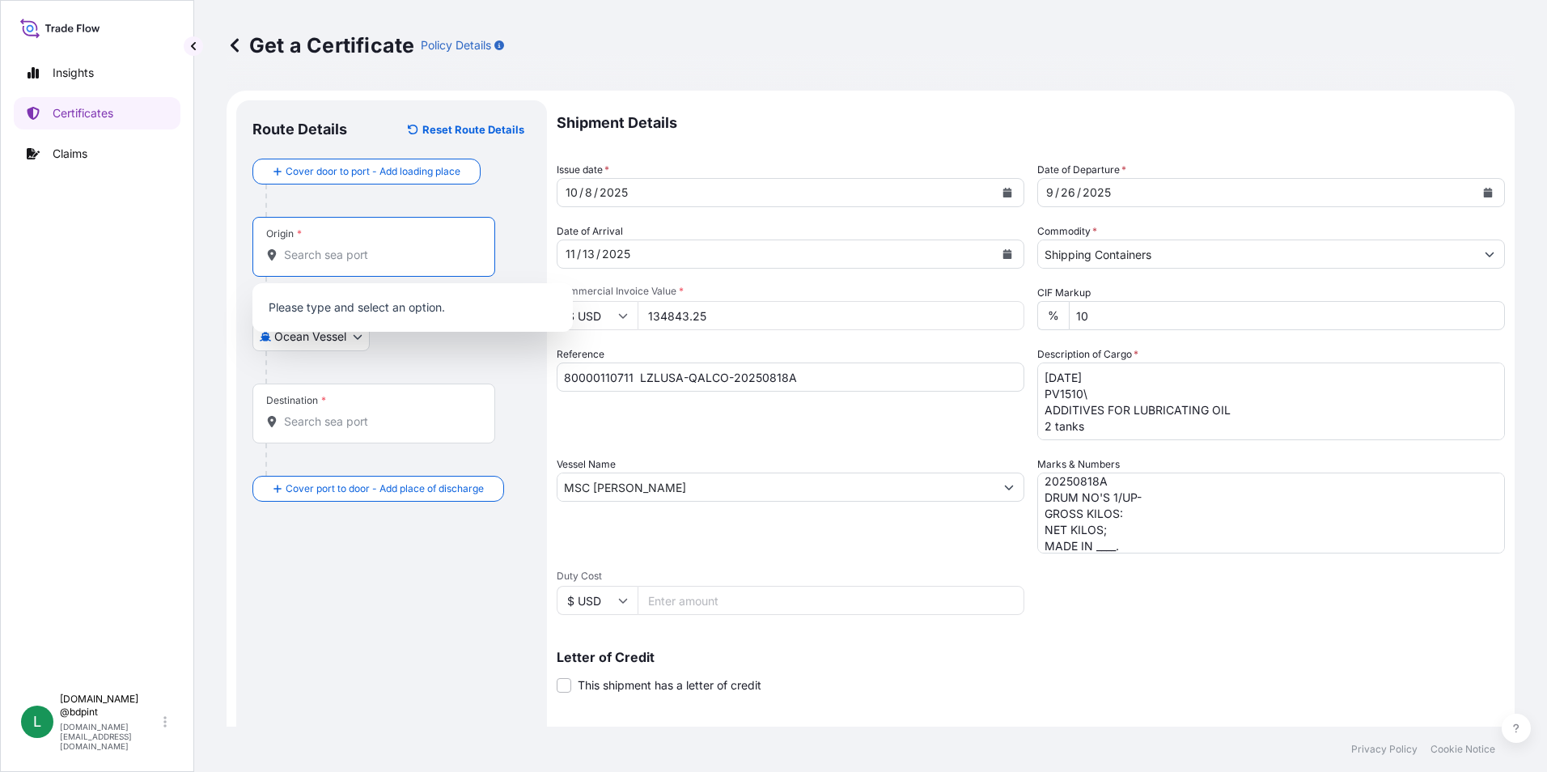
paste input "USHOU"
click at [372, 311] on span "USHOU / IAH - Houston, United States" at bounding box center [433, 312] width 252 height 32
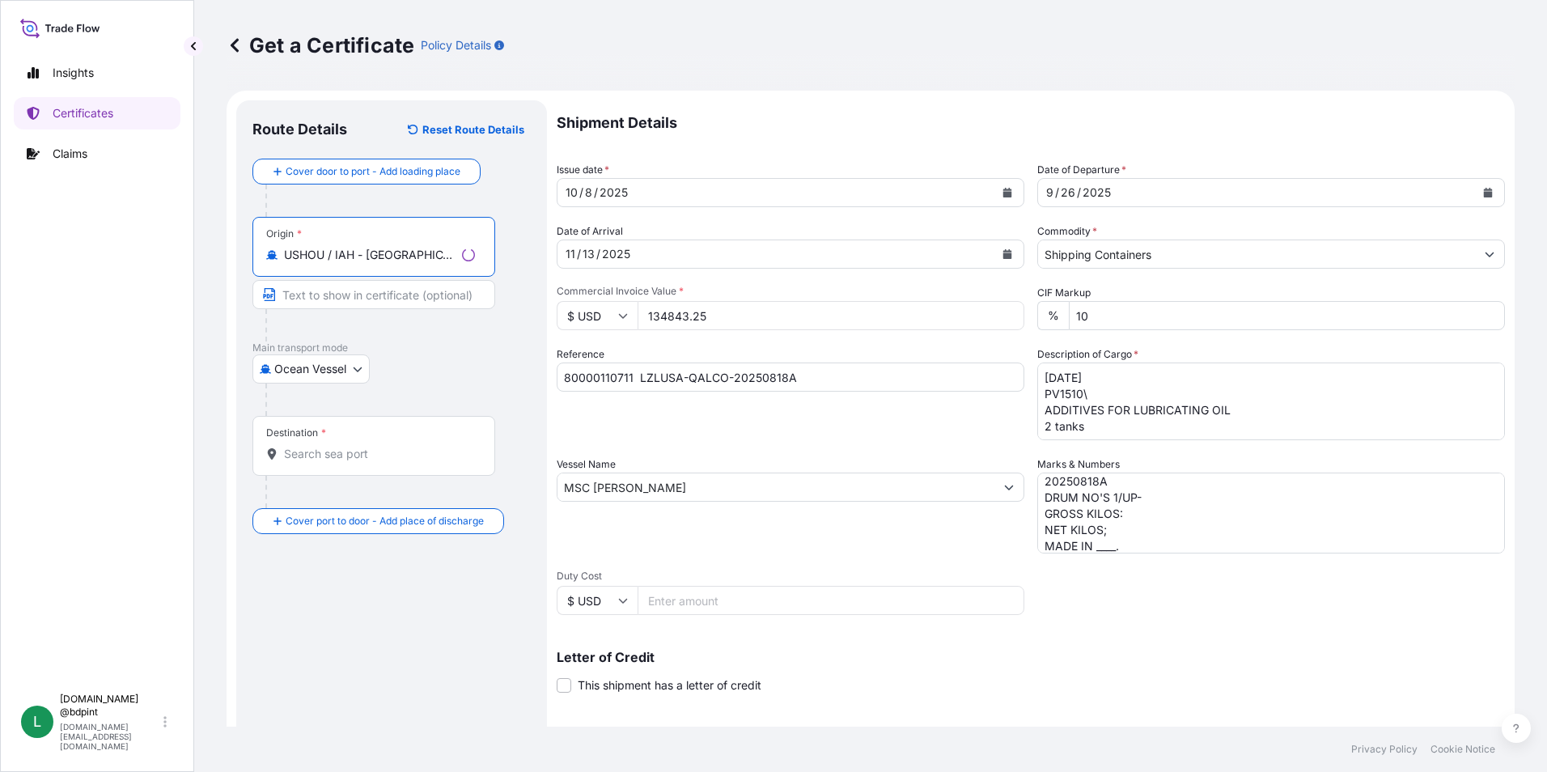
type input "USHOU / IAH - Houston, United States"
click at [372, 443] on div "Destination *" at bounding box center [373, 446] width 243 height 60
click at [372, 446] on input "Destination *" at bounding box center [379, 454] width 191 height 16
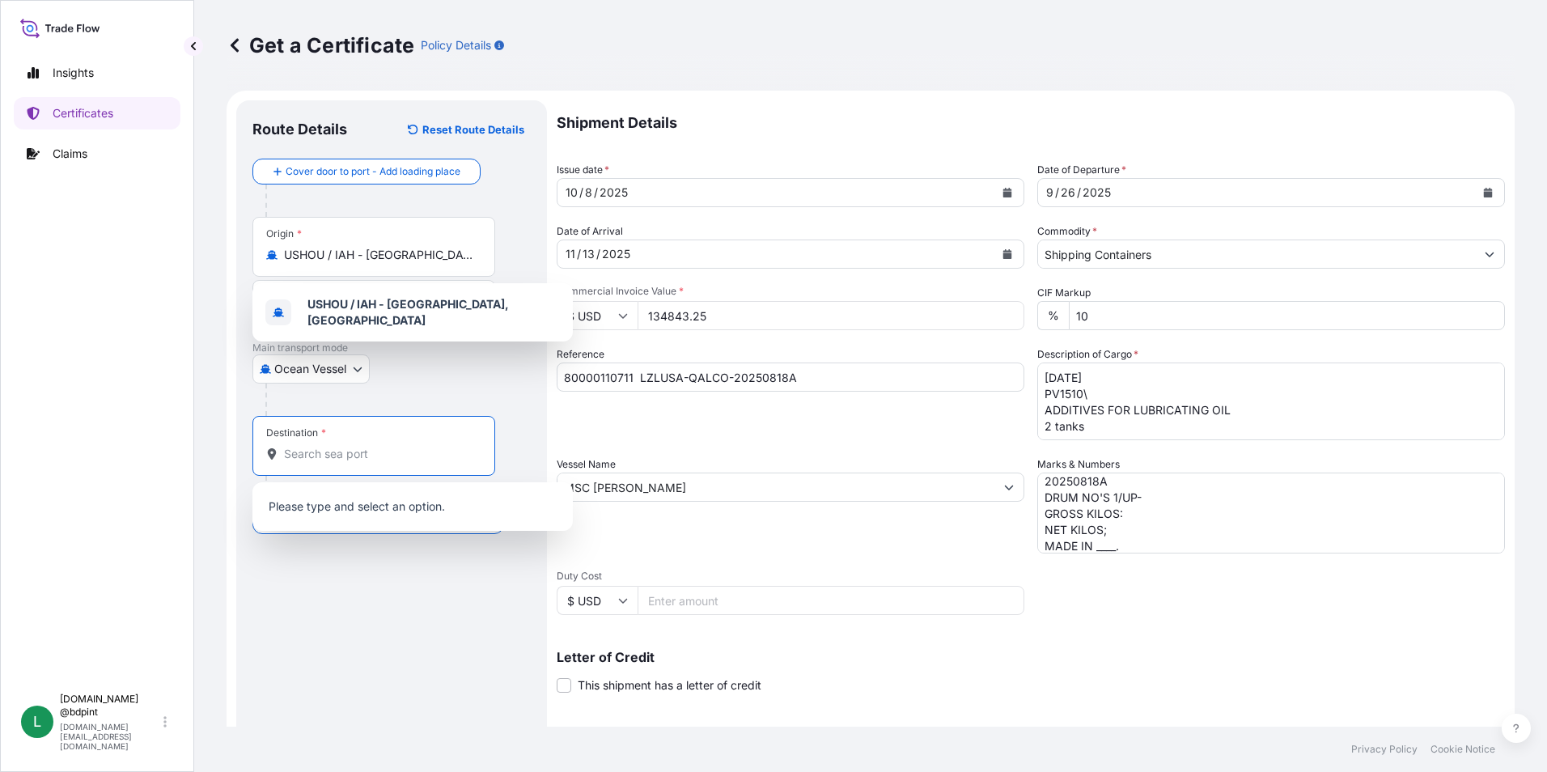
paste input "QAHMD"
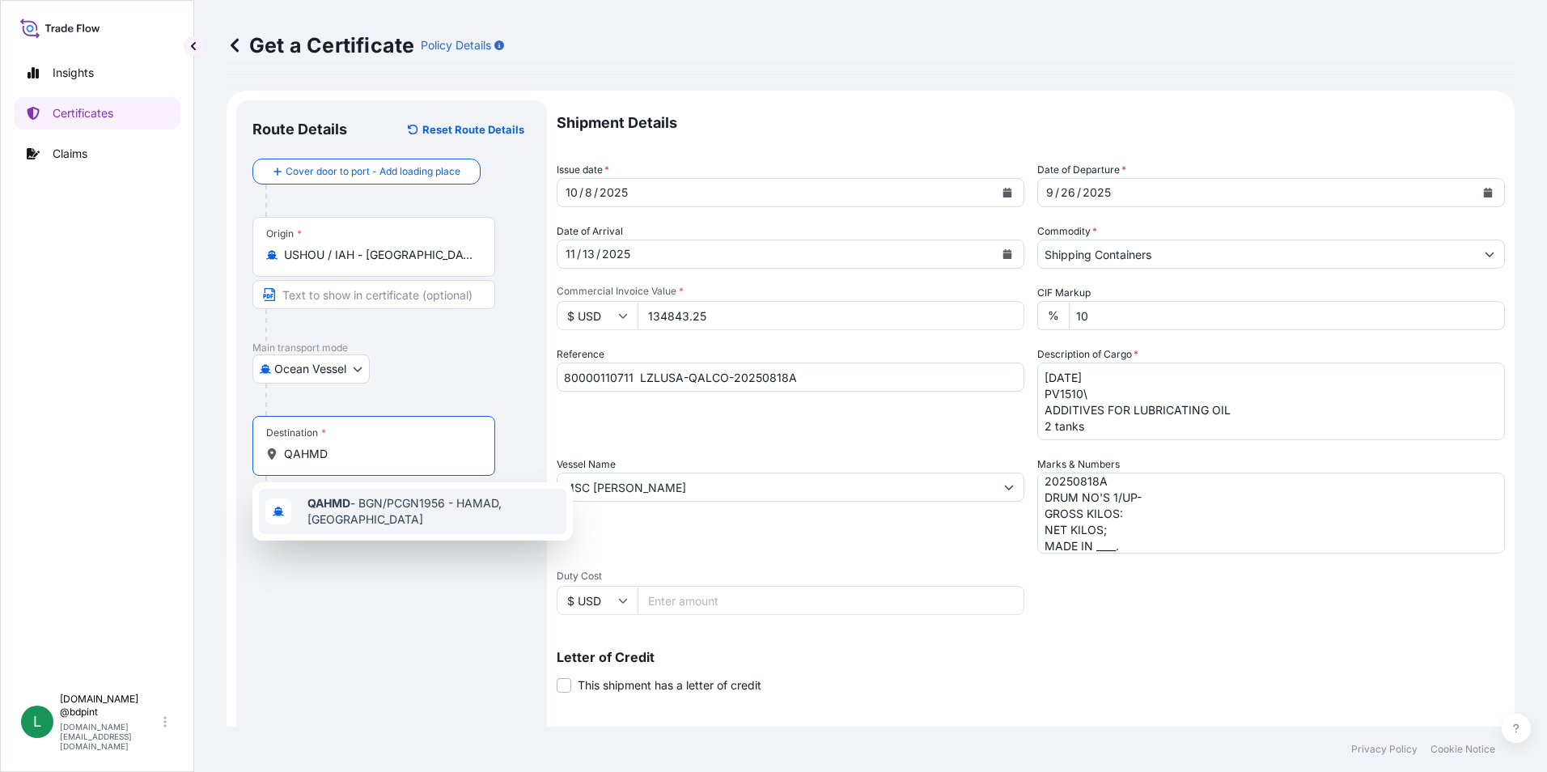
click at [373, 502] on span "QAHMD - BGN/PCGN1956 - HAMAD, Qatar" at bounding box center [433, 511] width 252 height 32
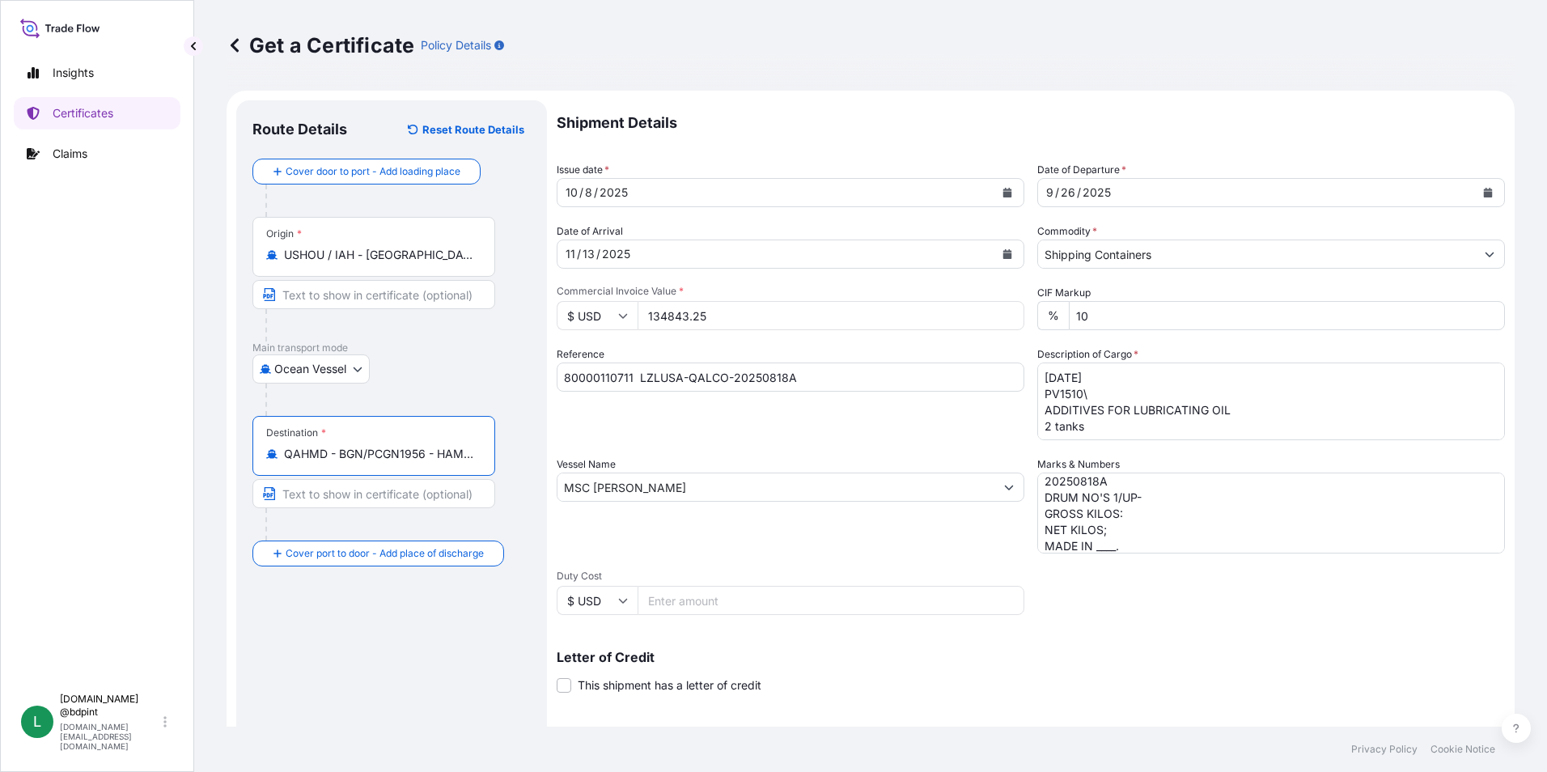
type input "QAHMD - BGN/PCGN1956 - HAMAD, Qatar"
click at [406, 638] on div "Route Details Reset Route Details Cover door to port - Add loading place Place …" at bounding box center [391, 509] width 278 height 784
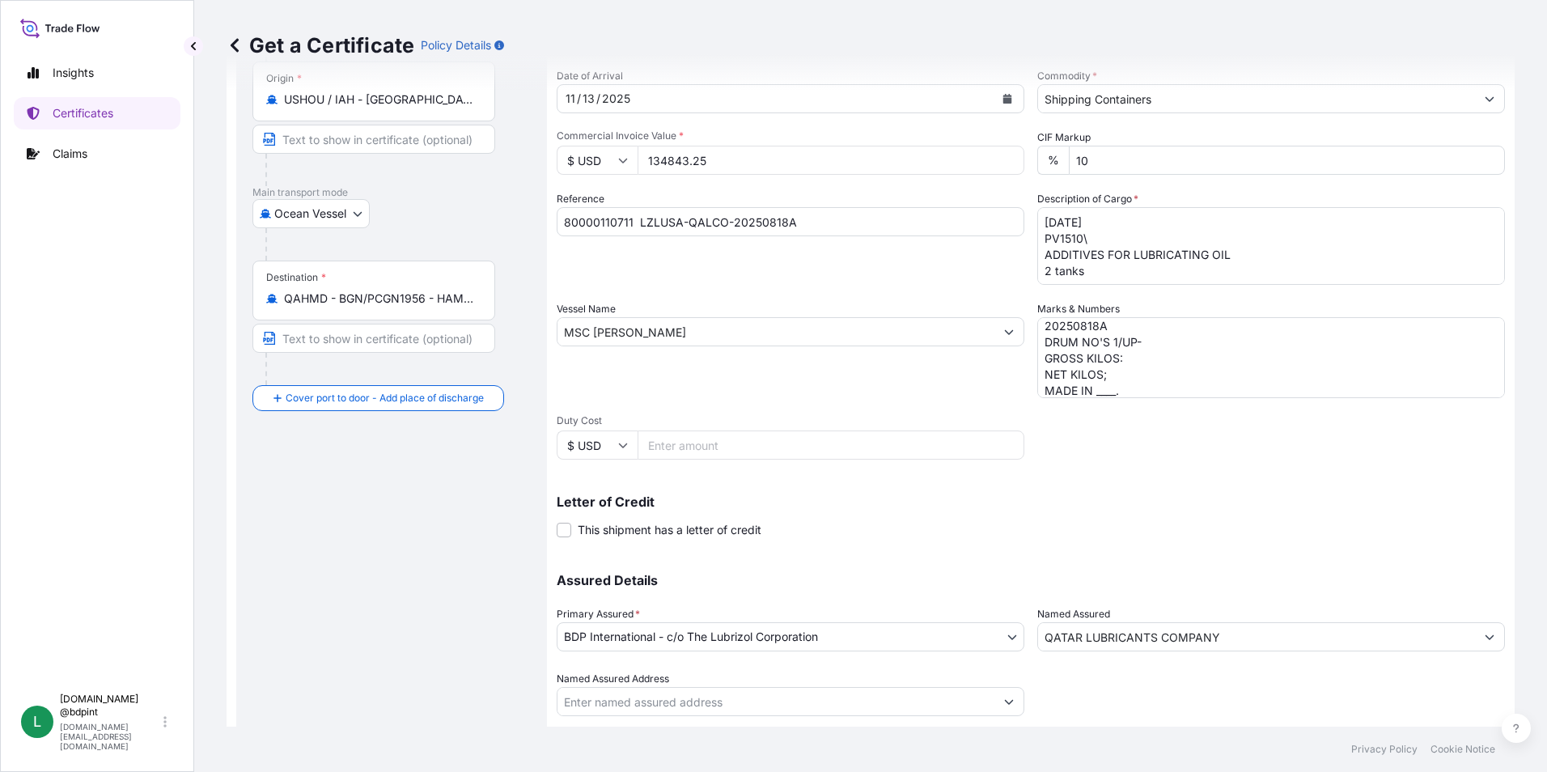
scroll to position [200, 0]
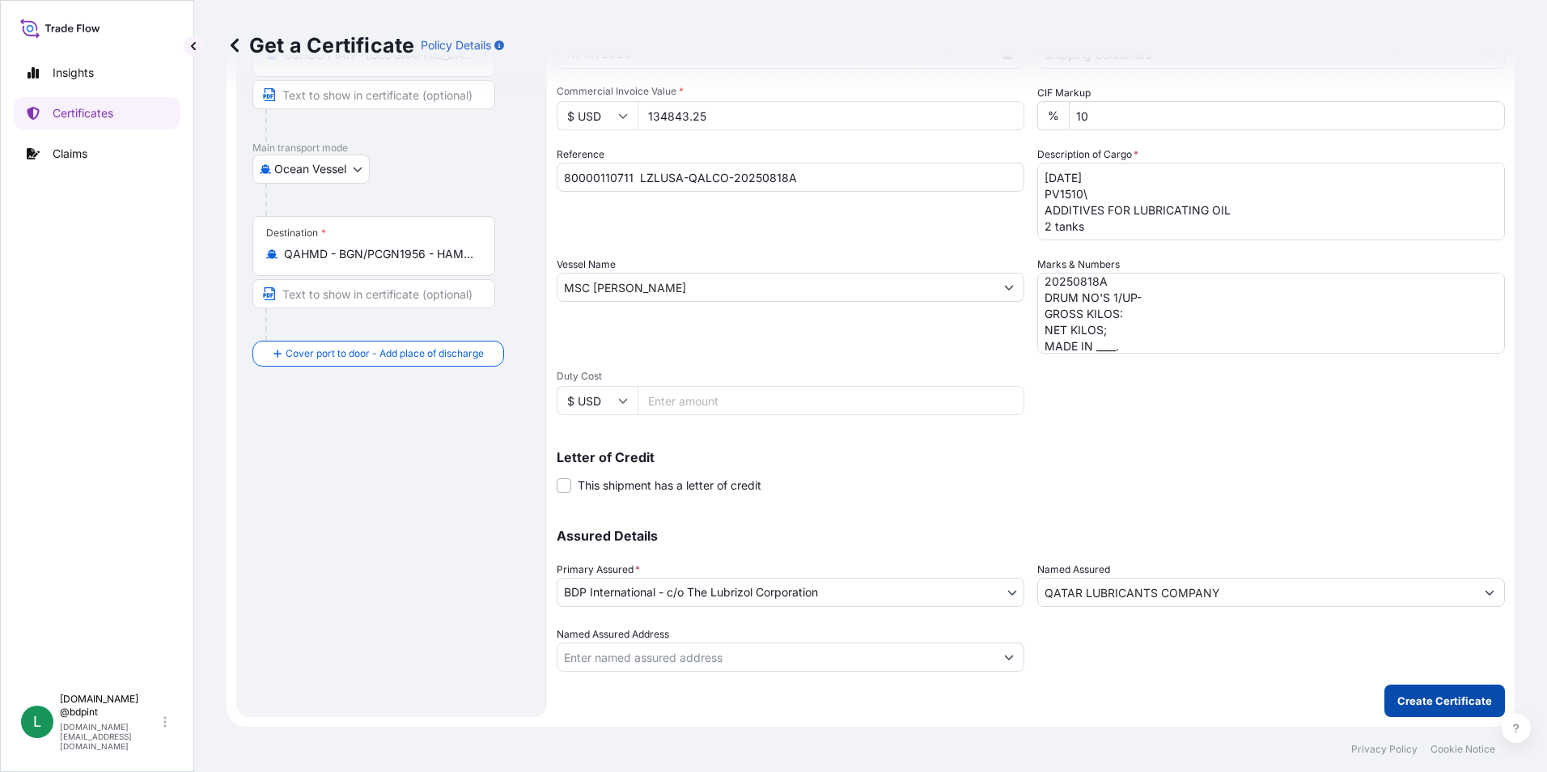
click at [1407, 698] on p "Create Certificate" at bounding box center [1444, 701] width 95 height 16
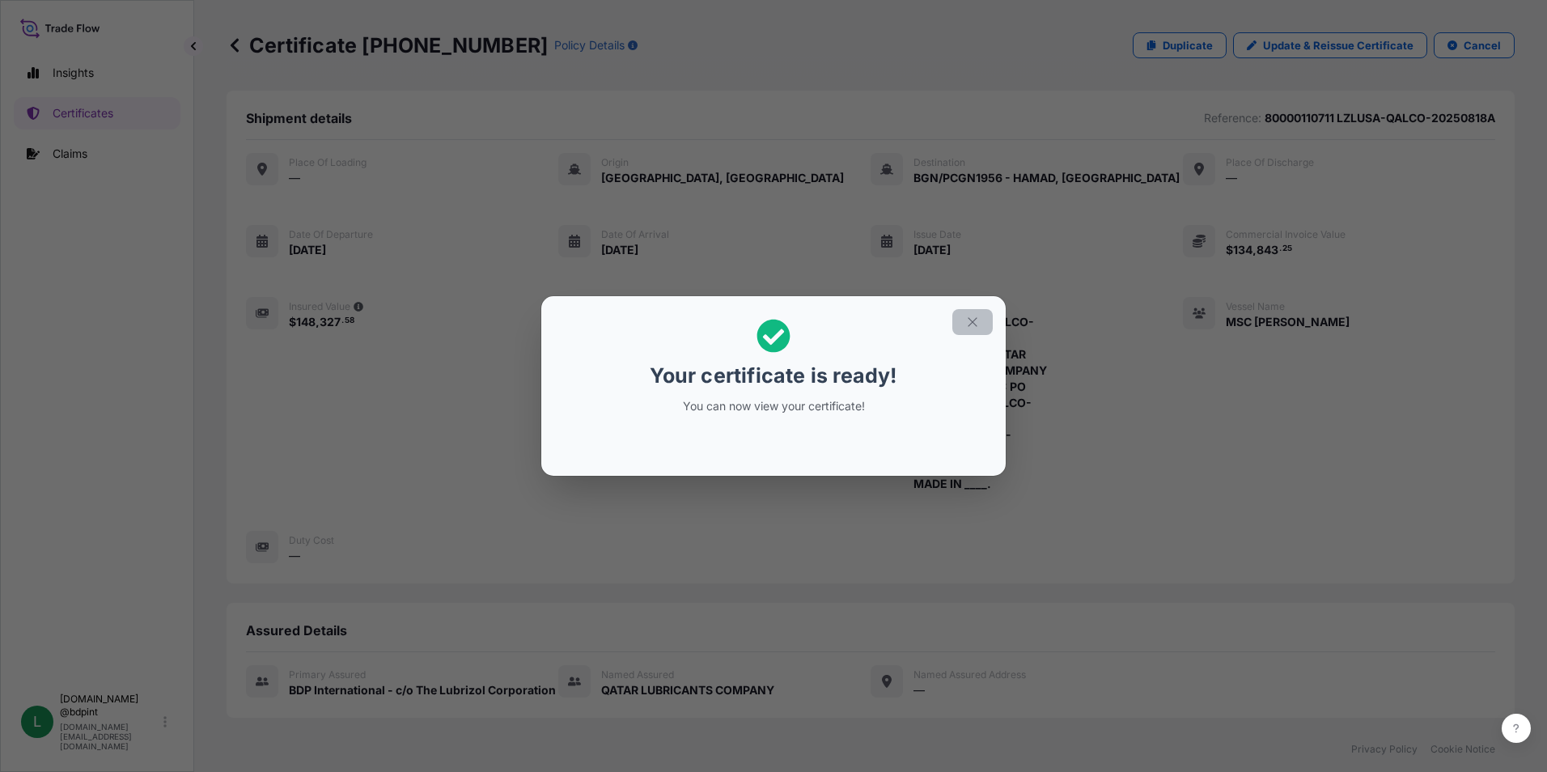
click at [963, 323] on button "button" at bounding box center [972, 322] width 40 height 26
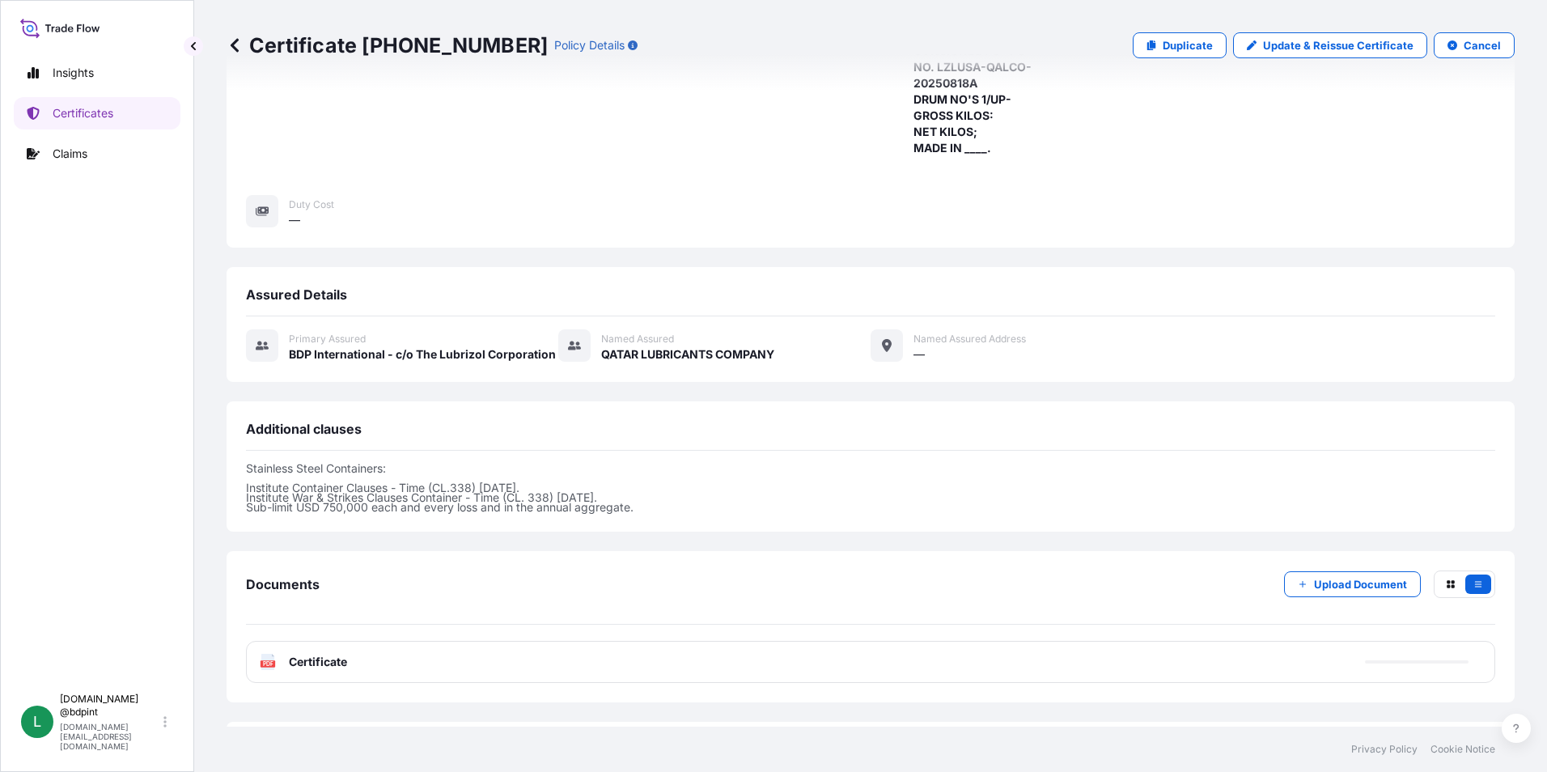
scroll to position [405, 0]
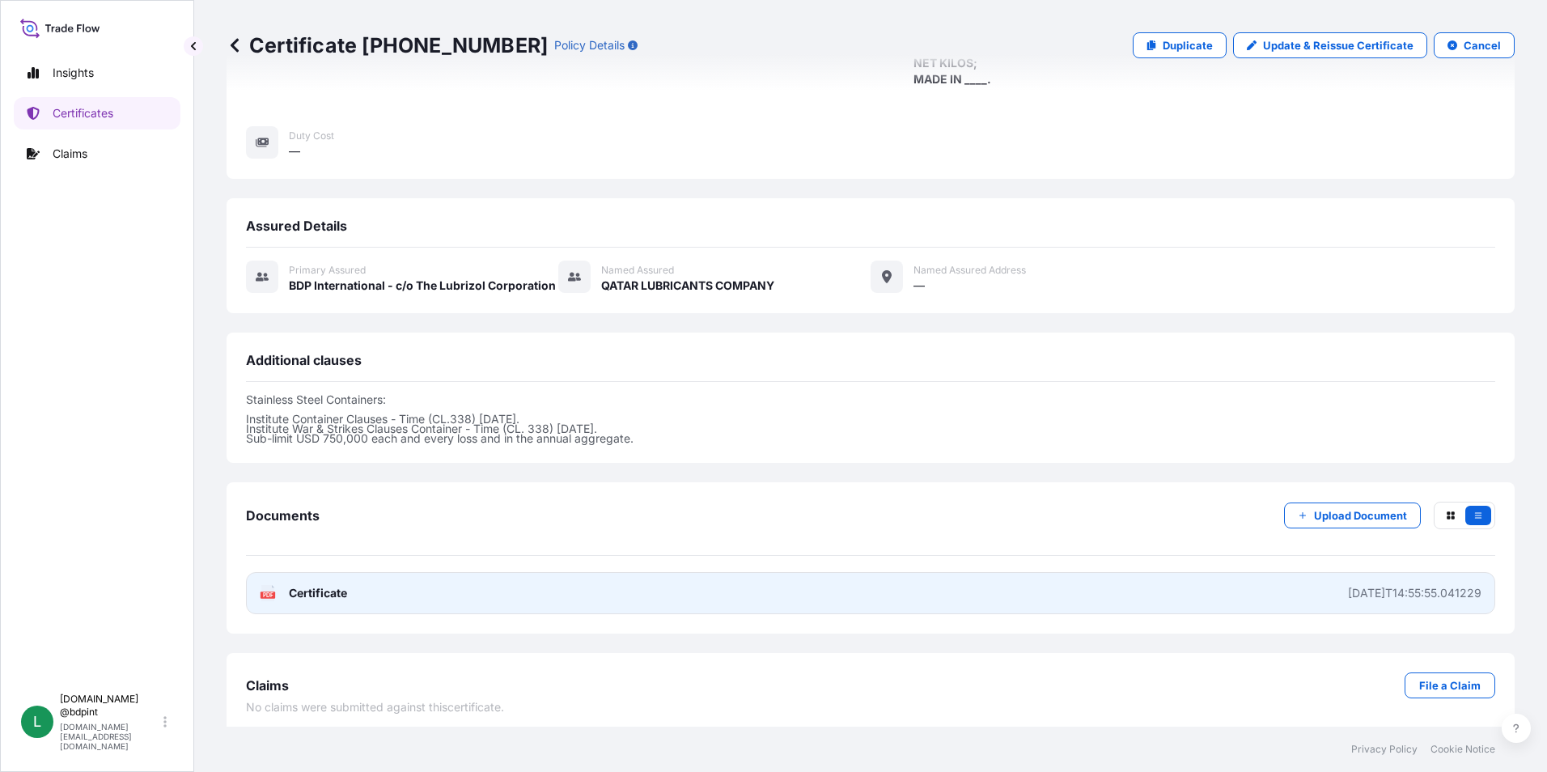
click at [898, 593] on link "PDF Certificate 2025-10-08T14:55:55.041229" at bounding box center [870, 593] width 1249 height 42
